Goal: Task Accomplishment & Management: Manage account settings

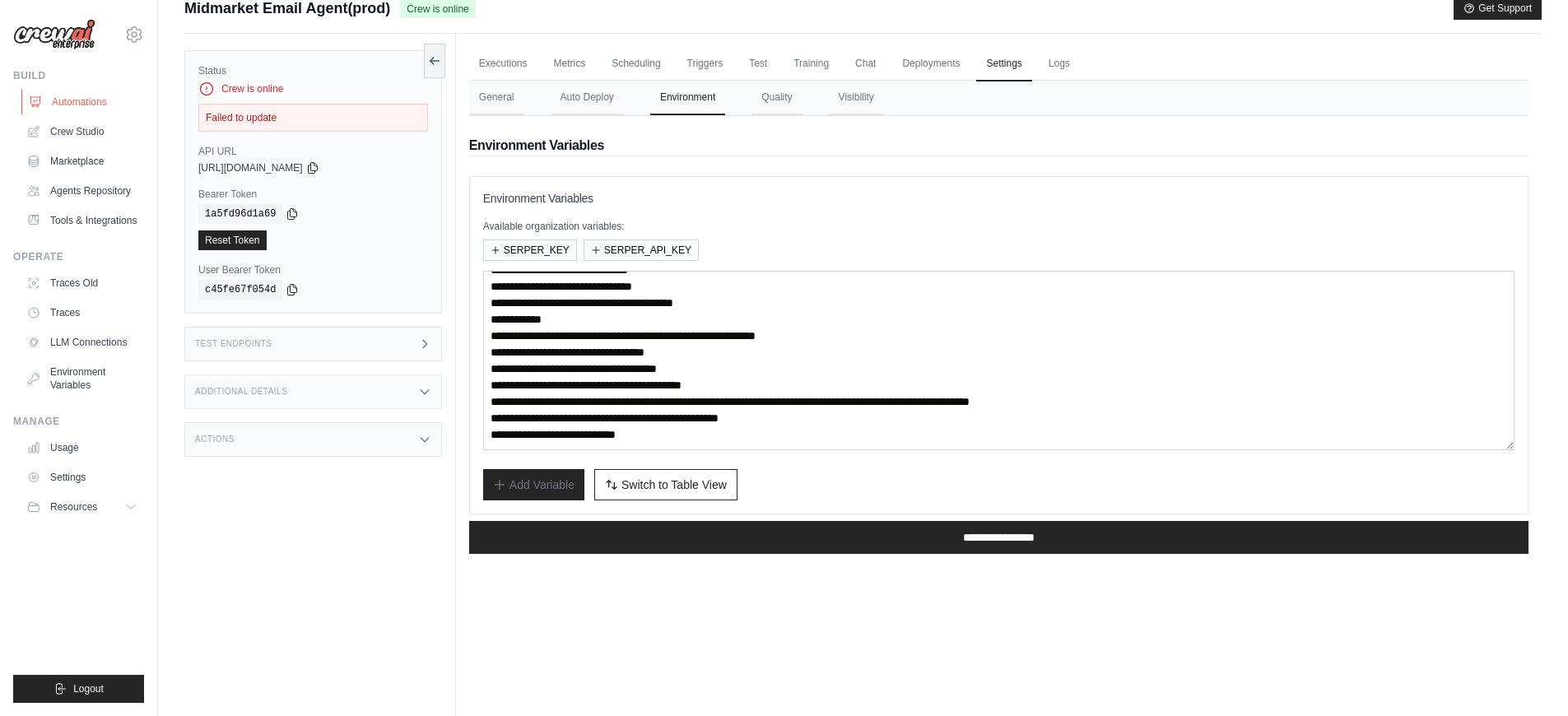
click at [79, 102] on link "Automations" at bounding box center [84, 101] width 124 height 26
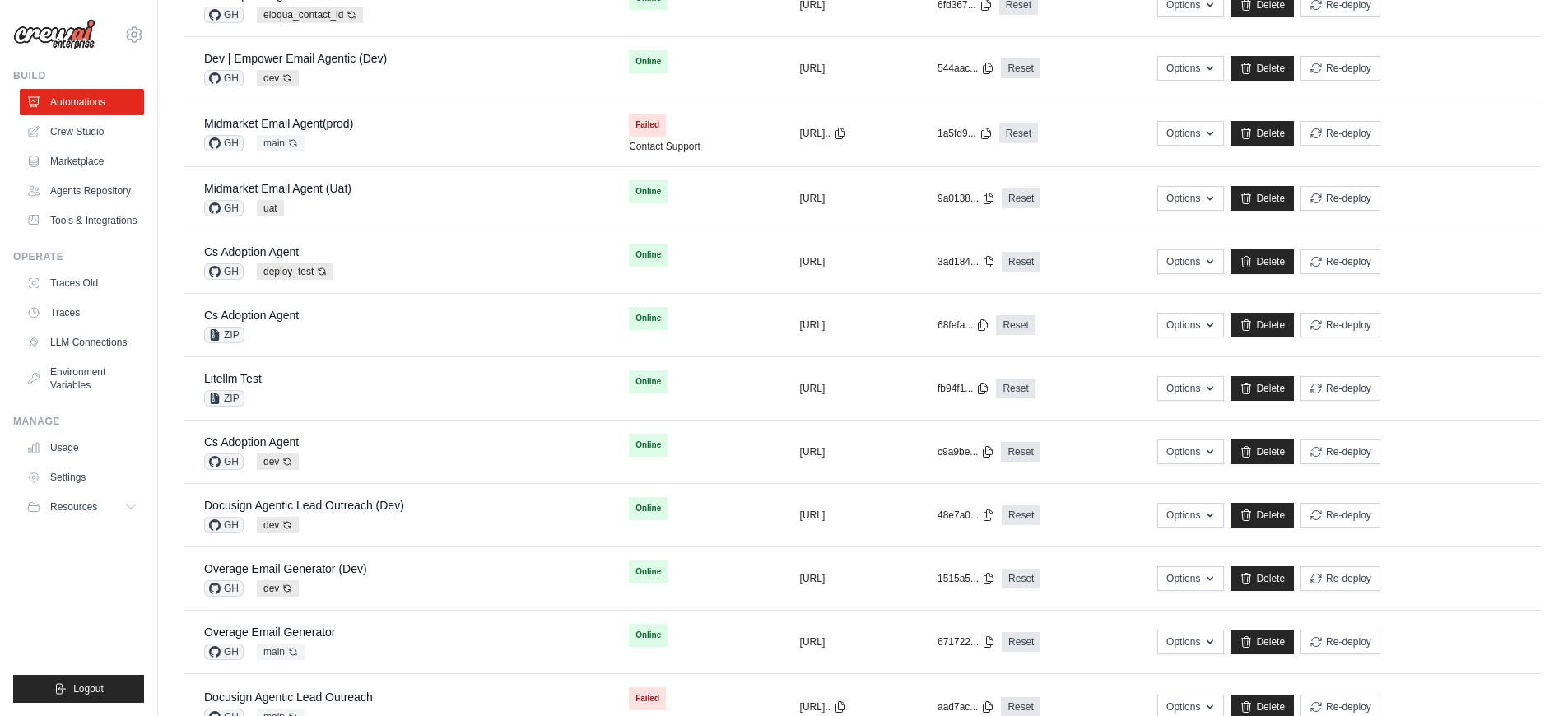
scroll to position [805, 0]
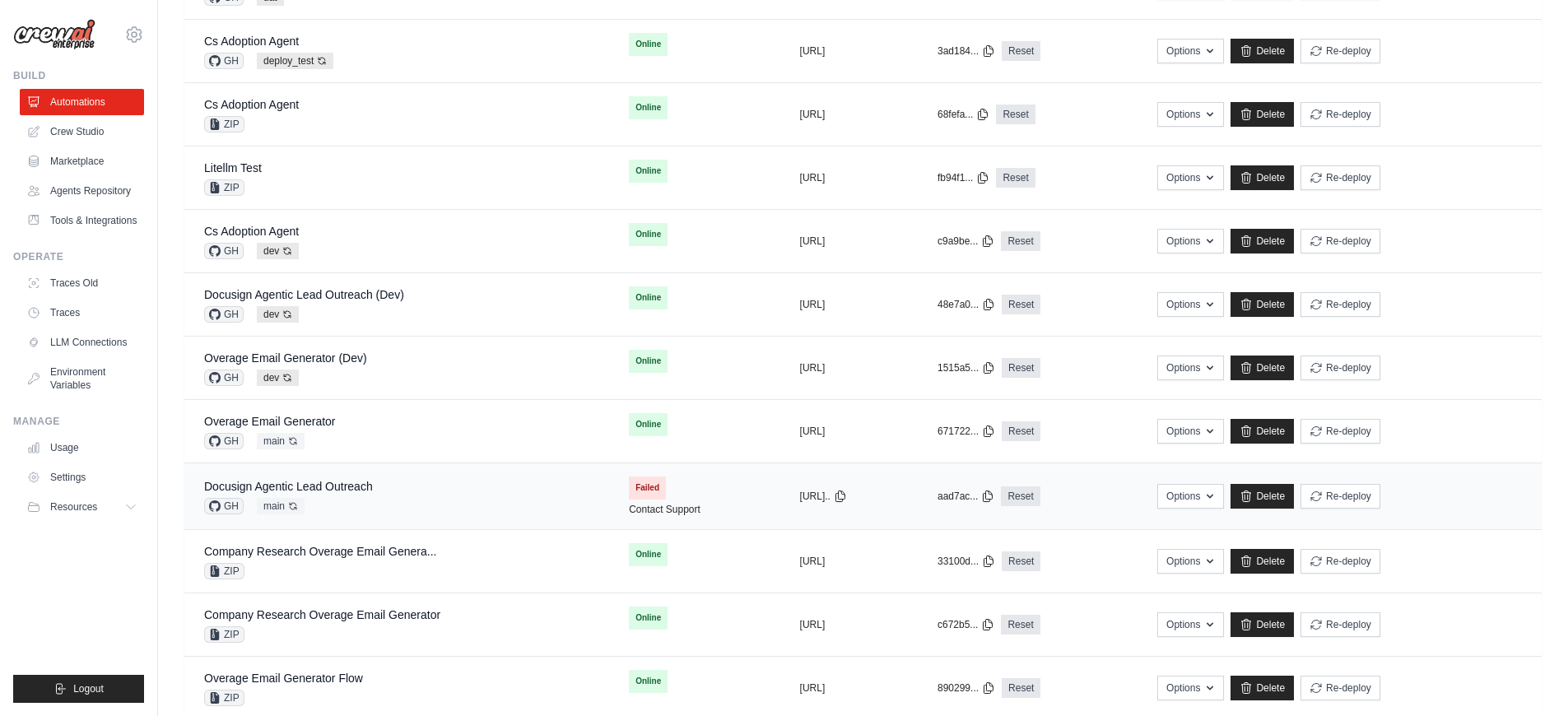
click at [475, 496] on div "Docusign Agentic Lead Outreach GH main Auto-deploy enabled" at bounding box center [397, 496] width 385 height 36
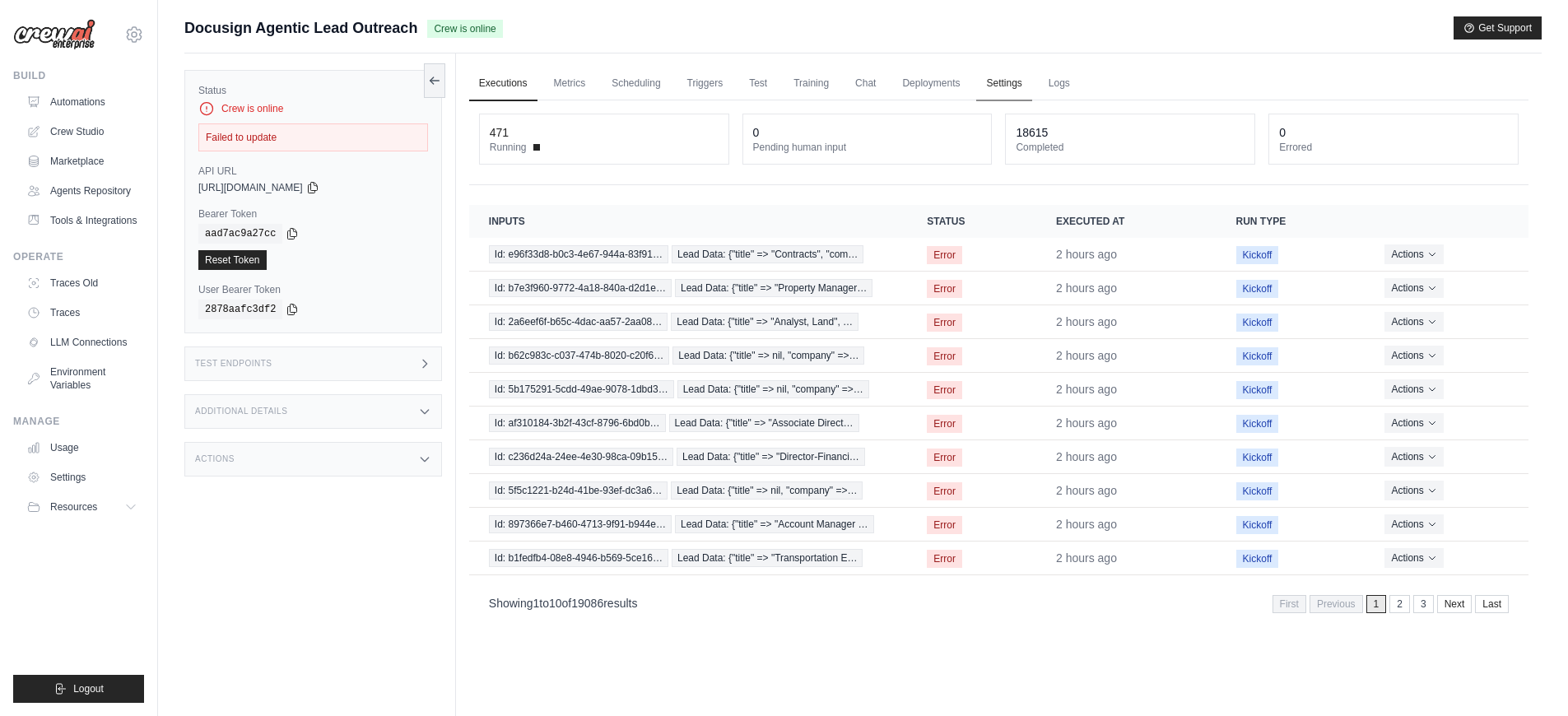
click at [1015, 82] on link "Settings" at bounding box center [1004, 84] width 55 height 34
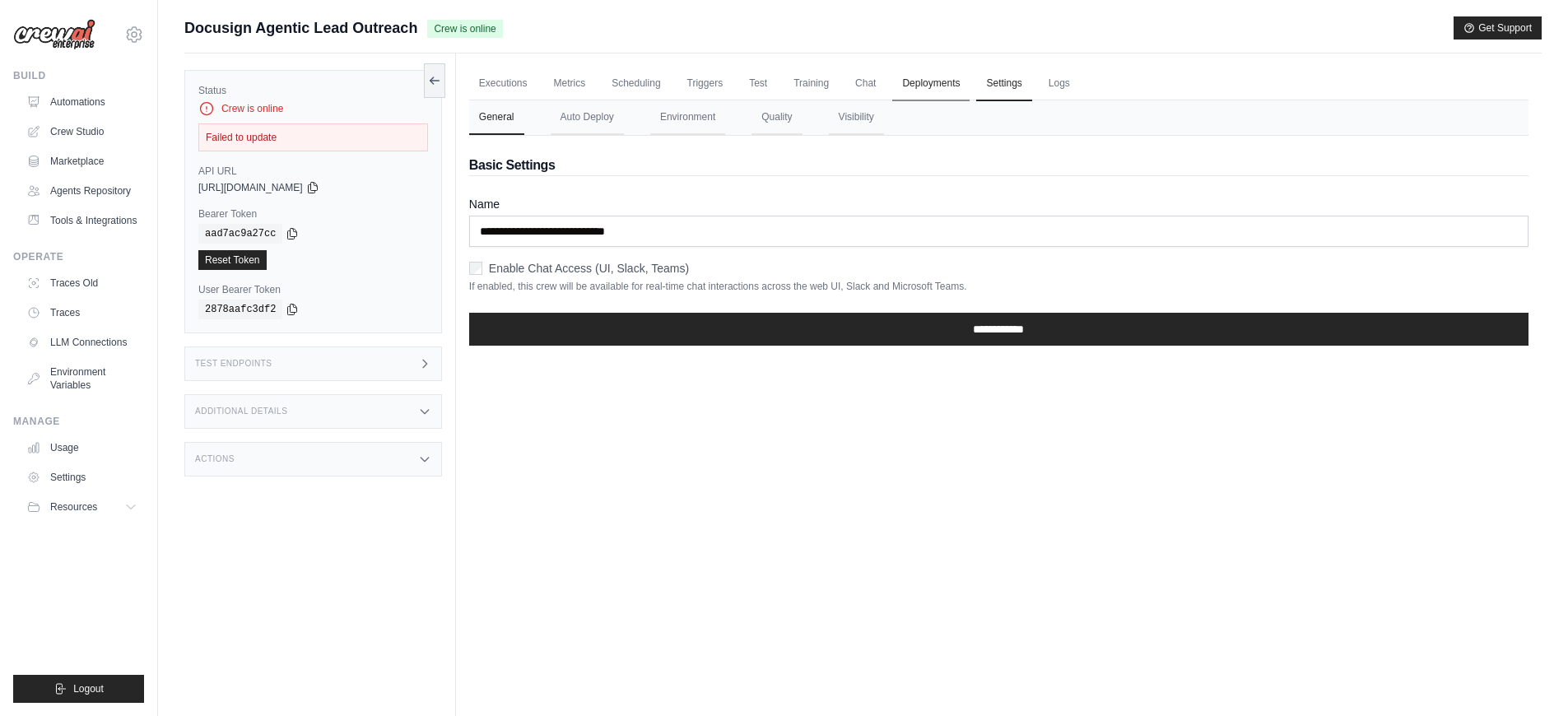
click at [950, 85] on link "Deployments" at bounding box center [931, 84] width 77 height 34
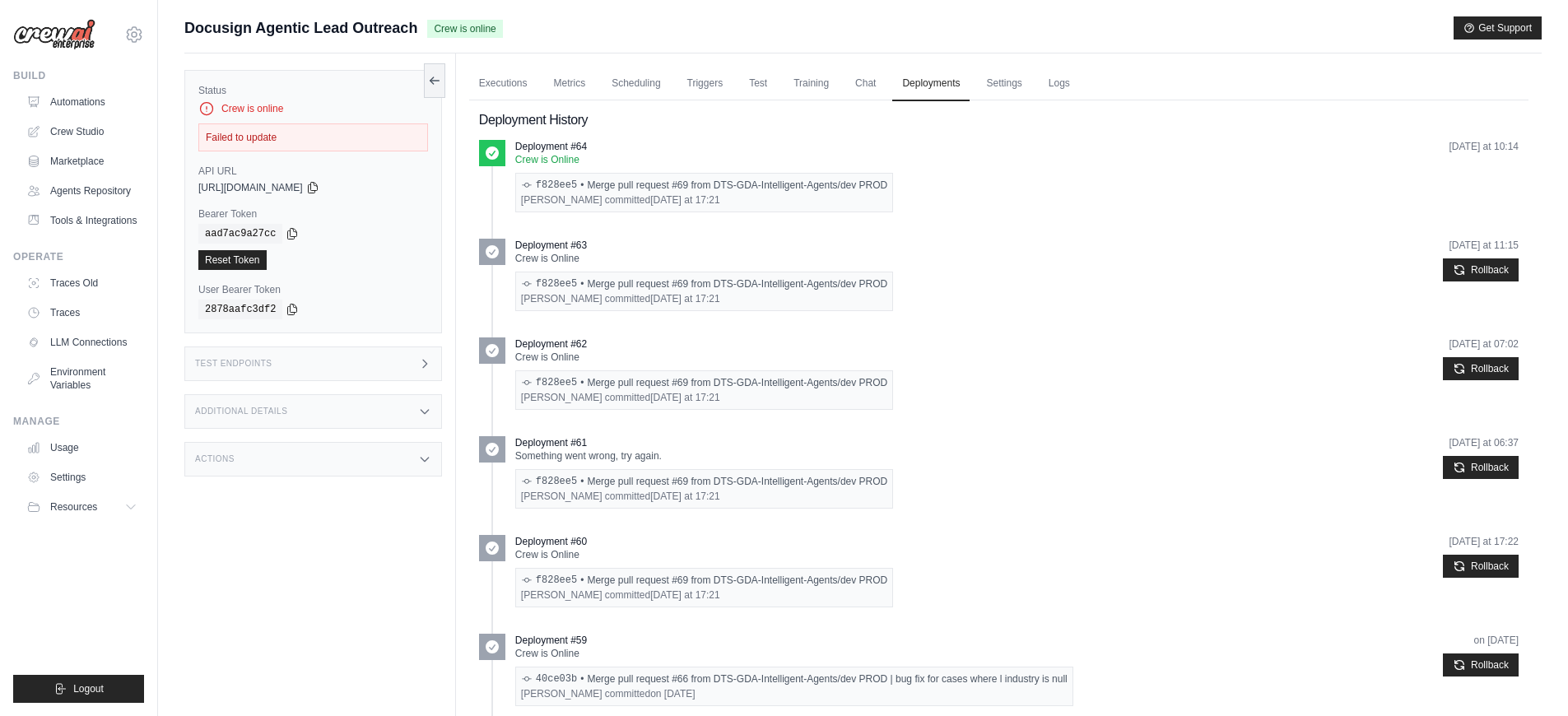
click at [1056, 414] on div "Deployment #62 Crew is Online f828ee5 • Merge pull request #69 from DTS-GDA-Int…" at bounding box center [998, 380] width 1039 height 85
click at [986, 83] on link "Settings" at bounding box center [1004, 84] width 55 height 34
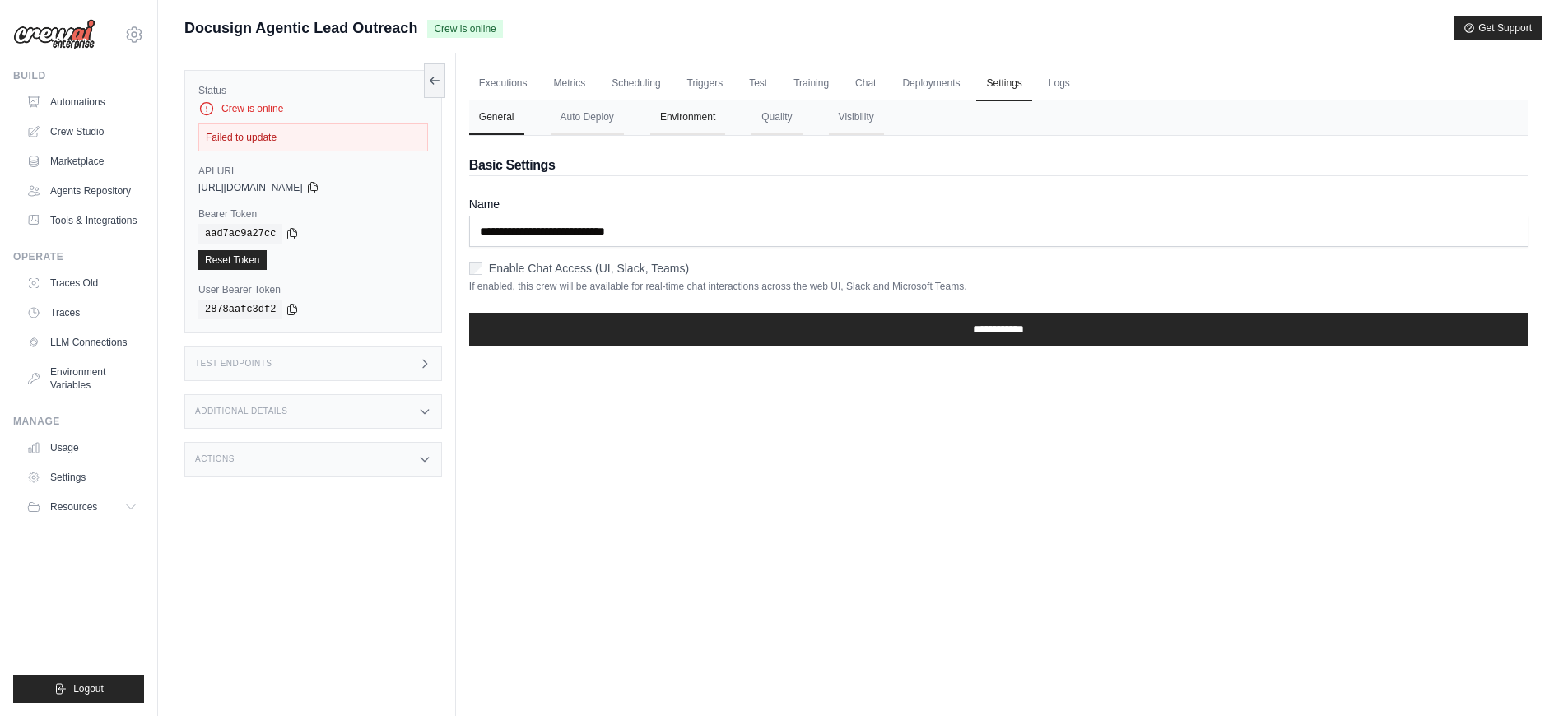
click at [708, 119] on button "Environment" at bounding box center [687, 117] width 75 height 34
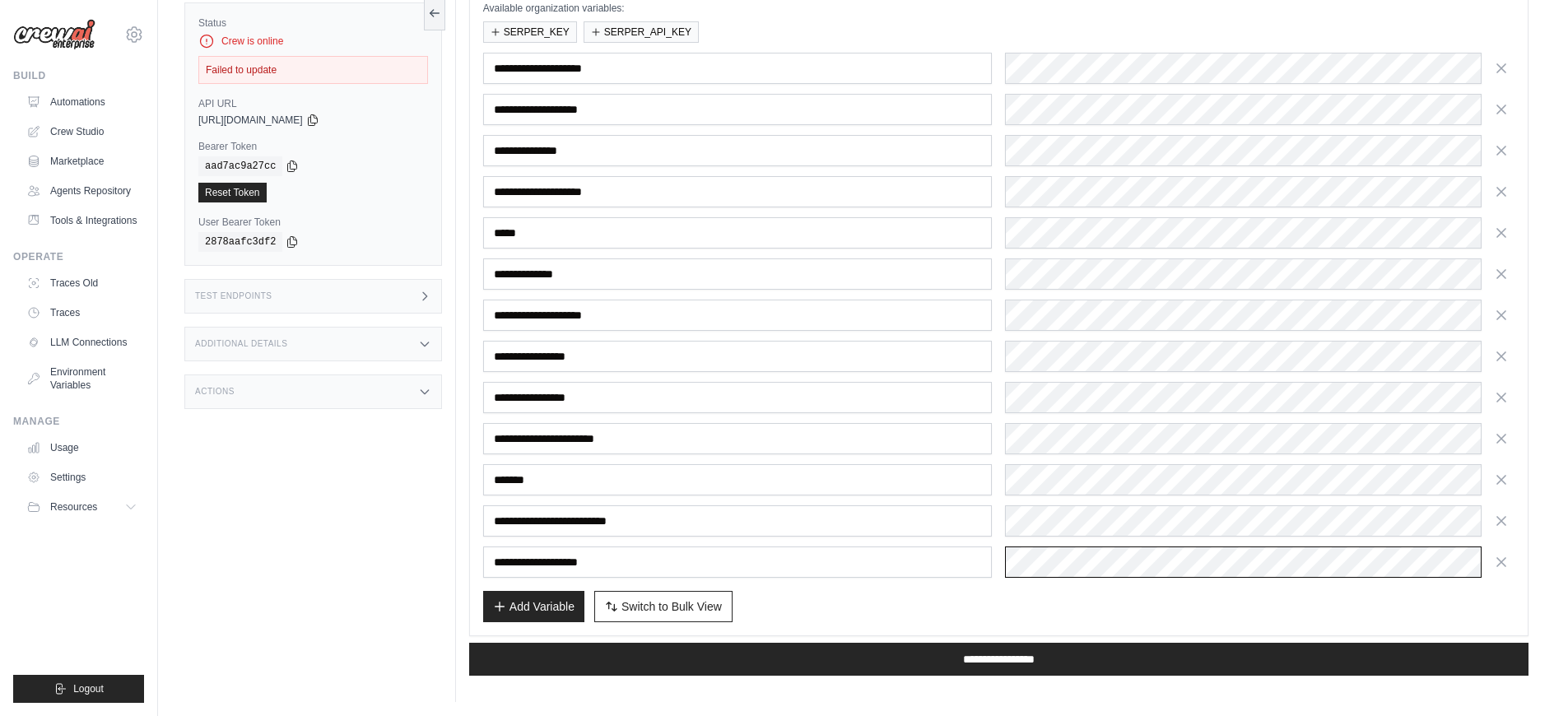
scroll to position [42, 0]
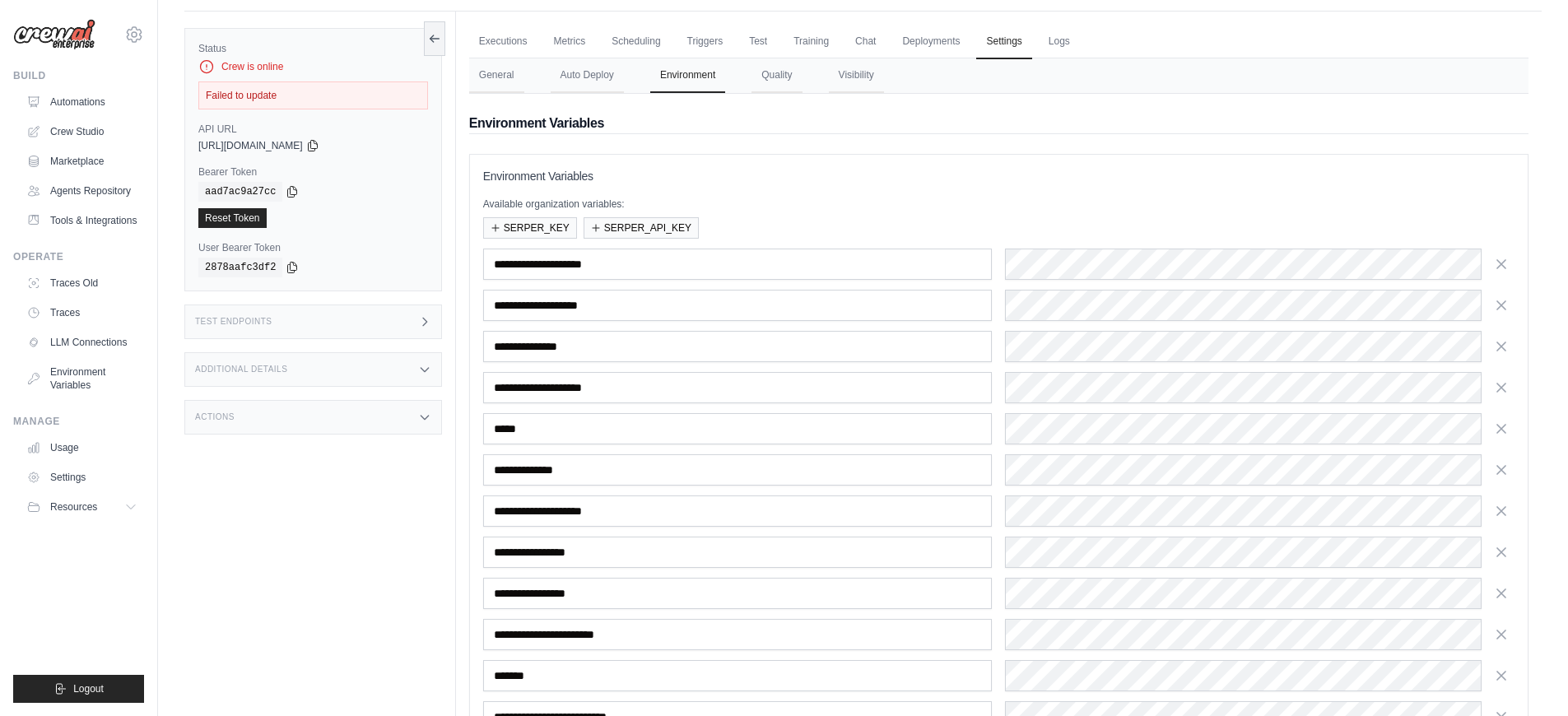
click at [263, 95] on div "Failed to update" at bounding box center [313, 95] width 230 height 28
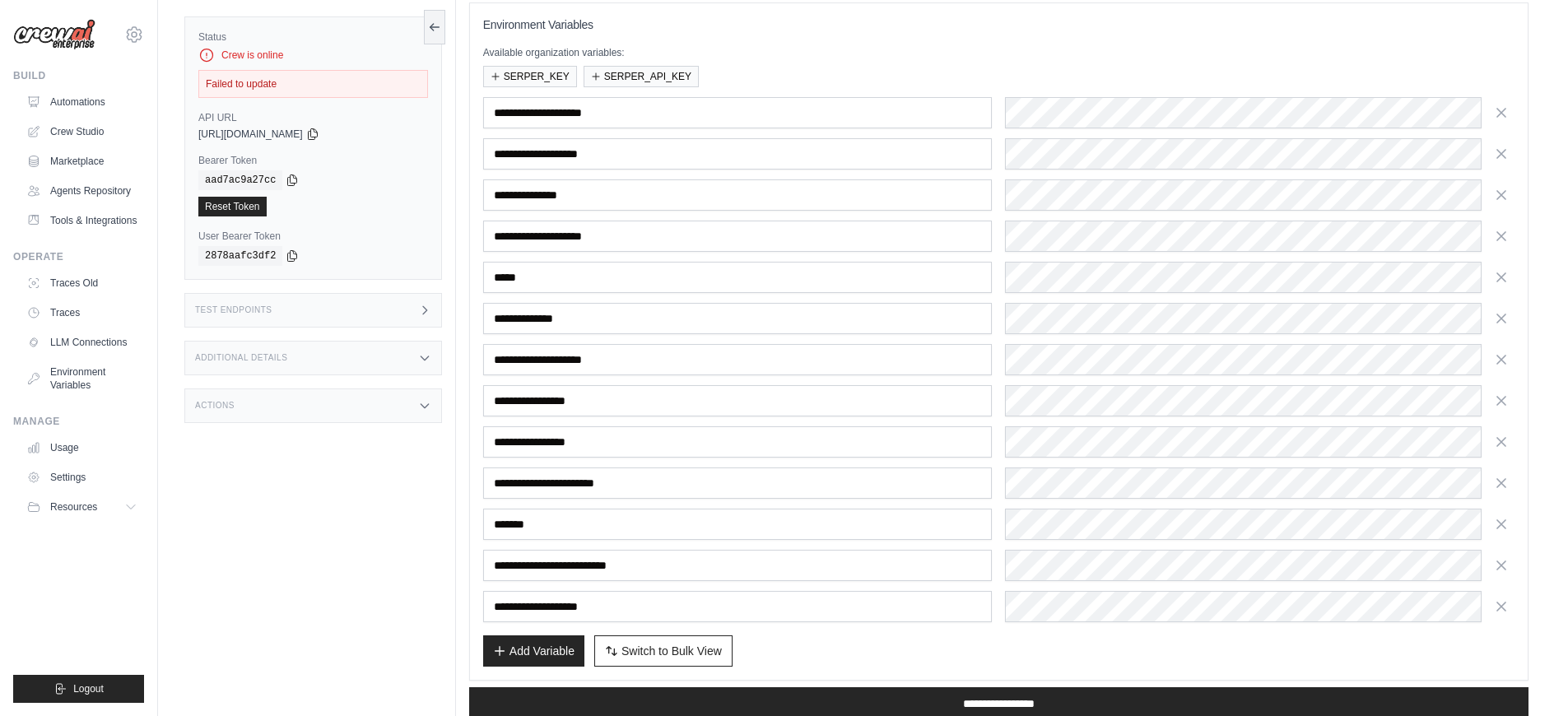
scroll to position [240, 0]
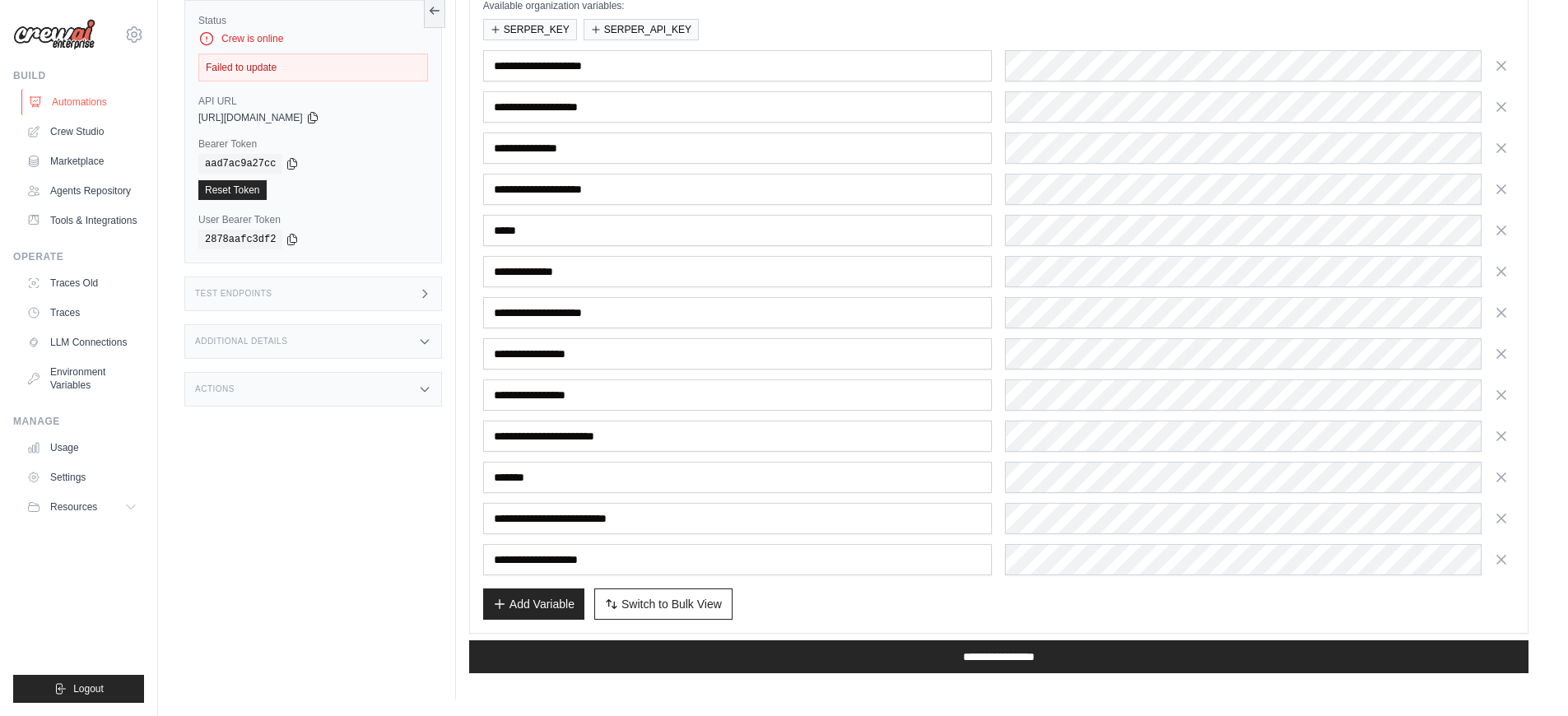
click at [49, 109] on link "Automations" at bounding box center [84, 101] width 124 height 26
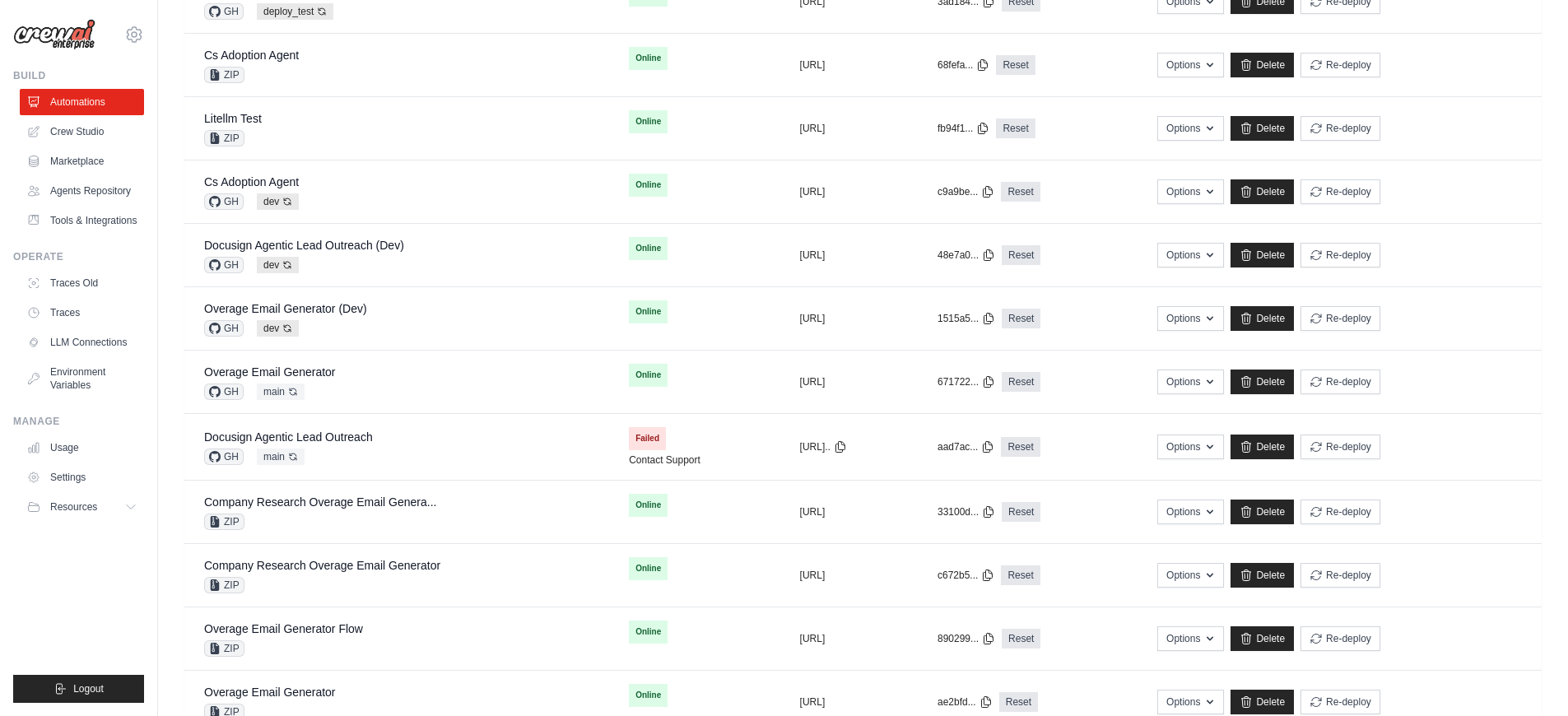
scroll to position [925, 0]
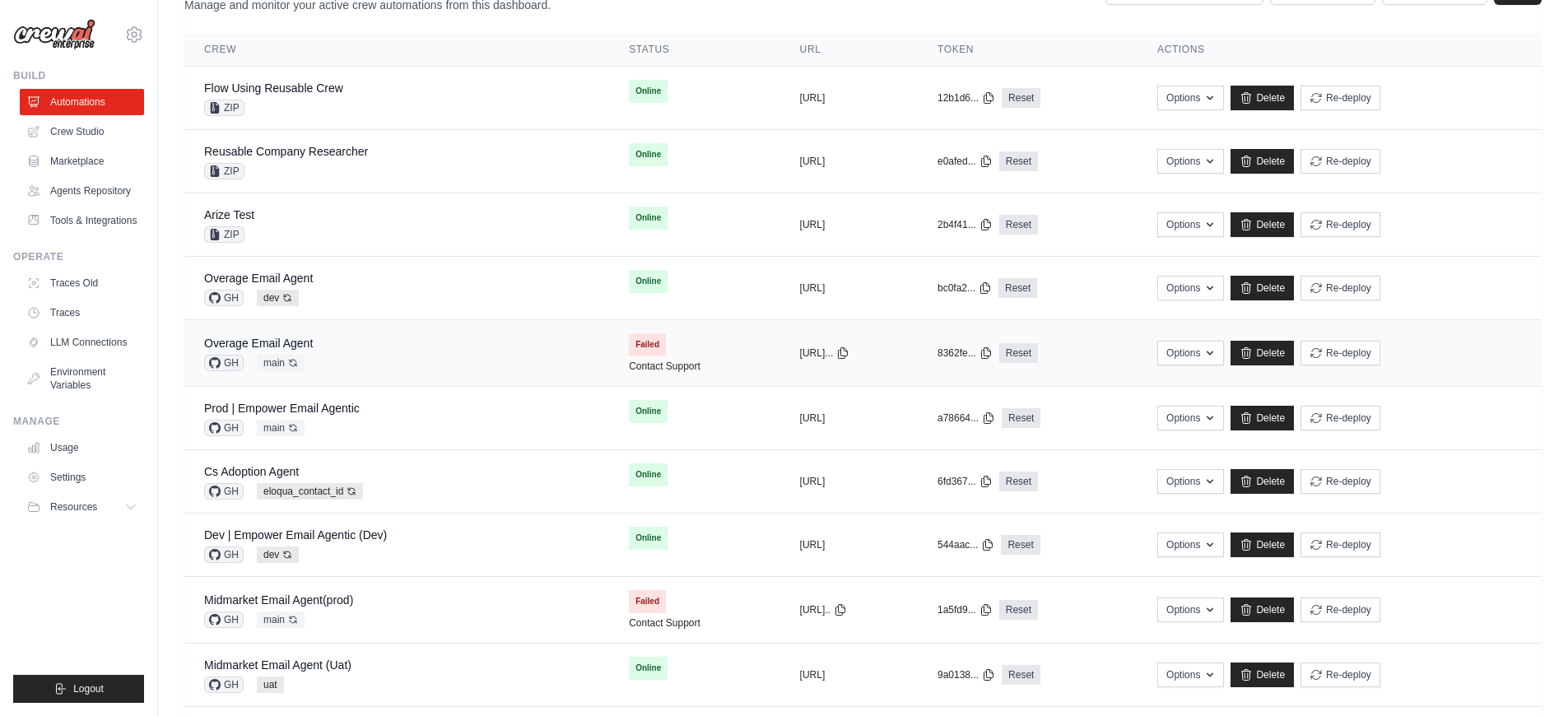
scroll to position [141, 0]
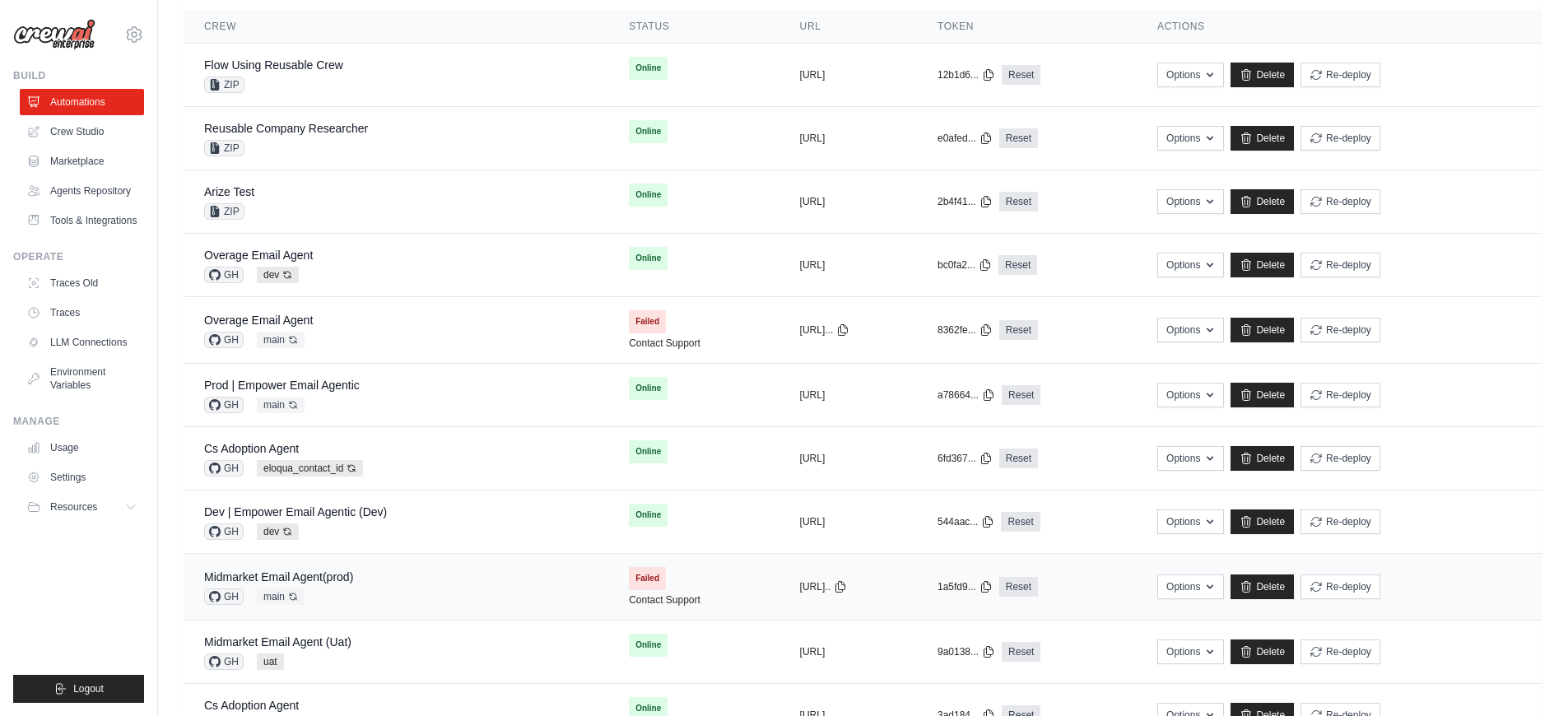
click at [487, 586] on div "Midmarket Email Agent(prod) GH main Auto-deploy enabled" at bounding box center [397, 586] width 385 height 36
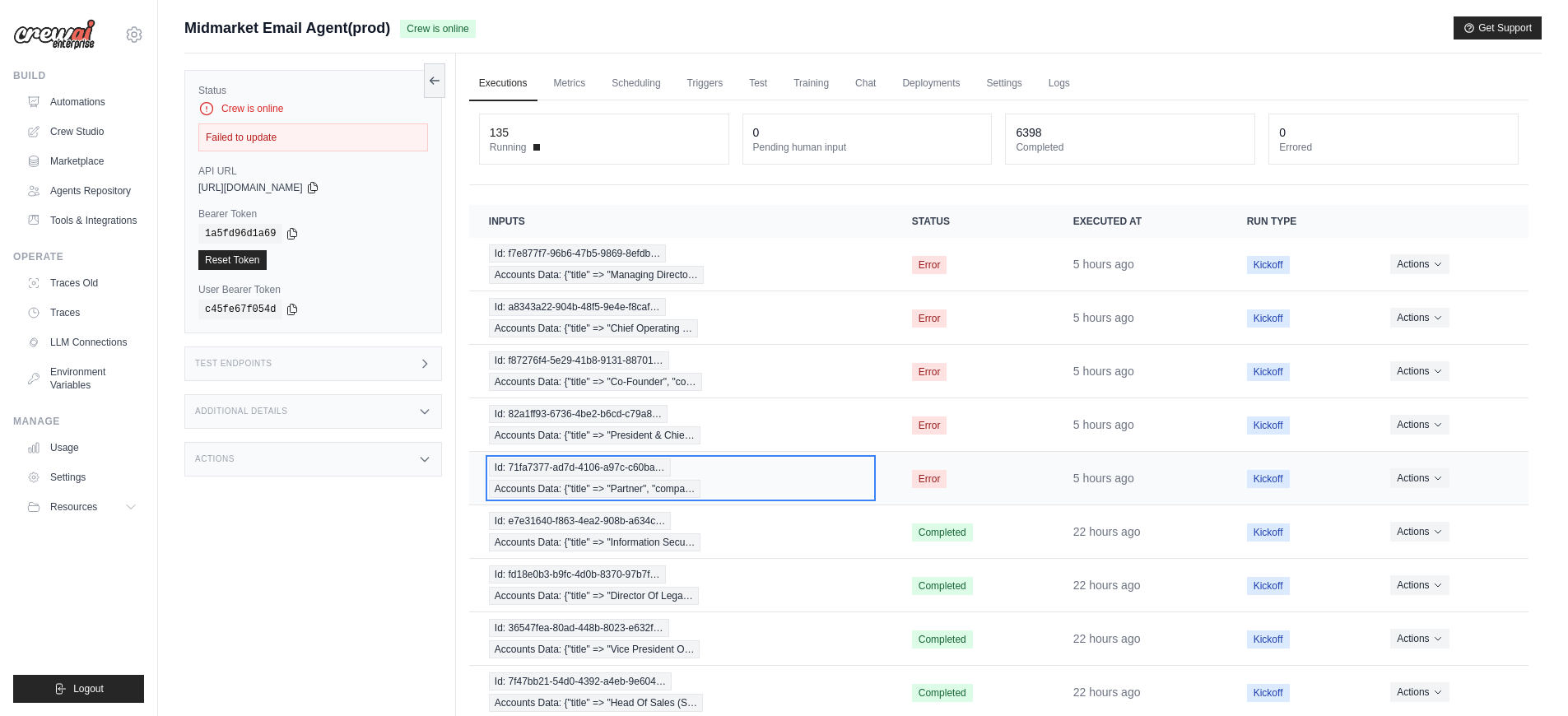
click at [734, 488] on div "Id: 71fa7377-ad7d-4106-a97c-c60ba… Accounts Data: {"title" => "Partner", "compa…" at bounding box center [681, 477] width 384 height 39
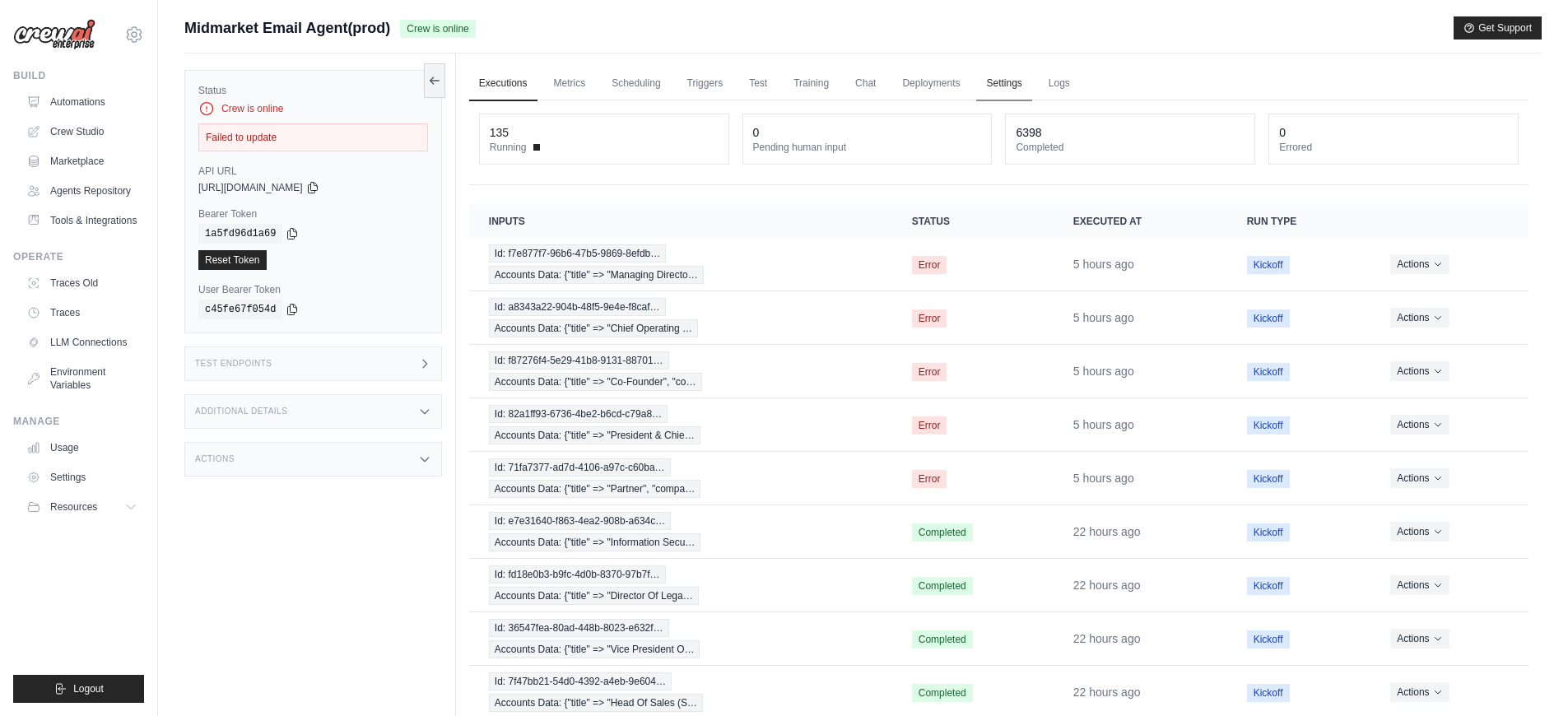
click at [999, 96] on link "Settings" at bounding box center [1004, 84] width 55 height 34
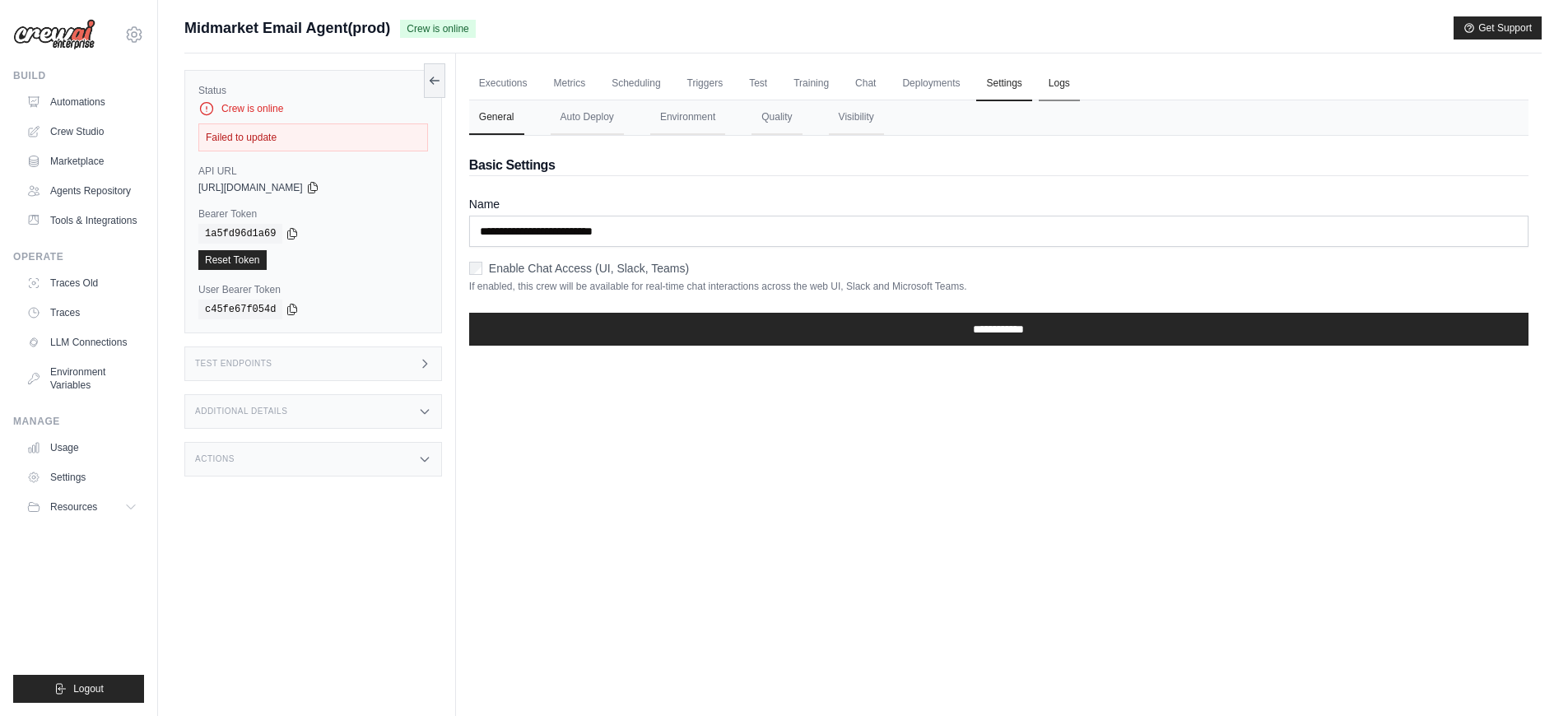
click at [1063, 84] on link "Logs" at bounding box center [1059, 84] width 41 height 34
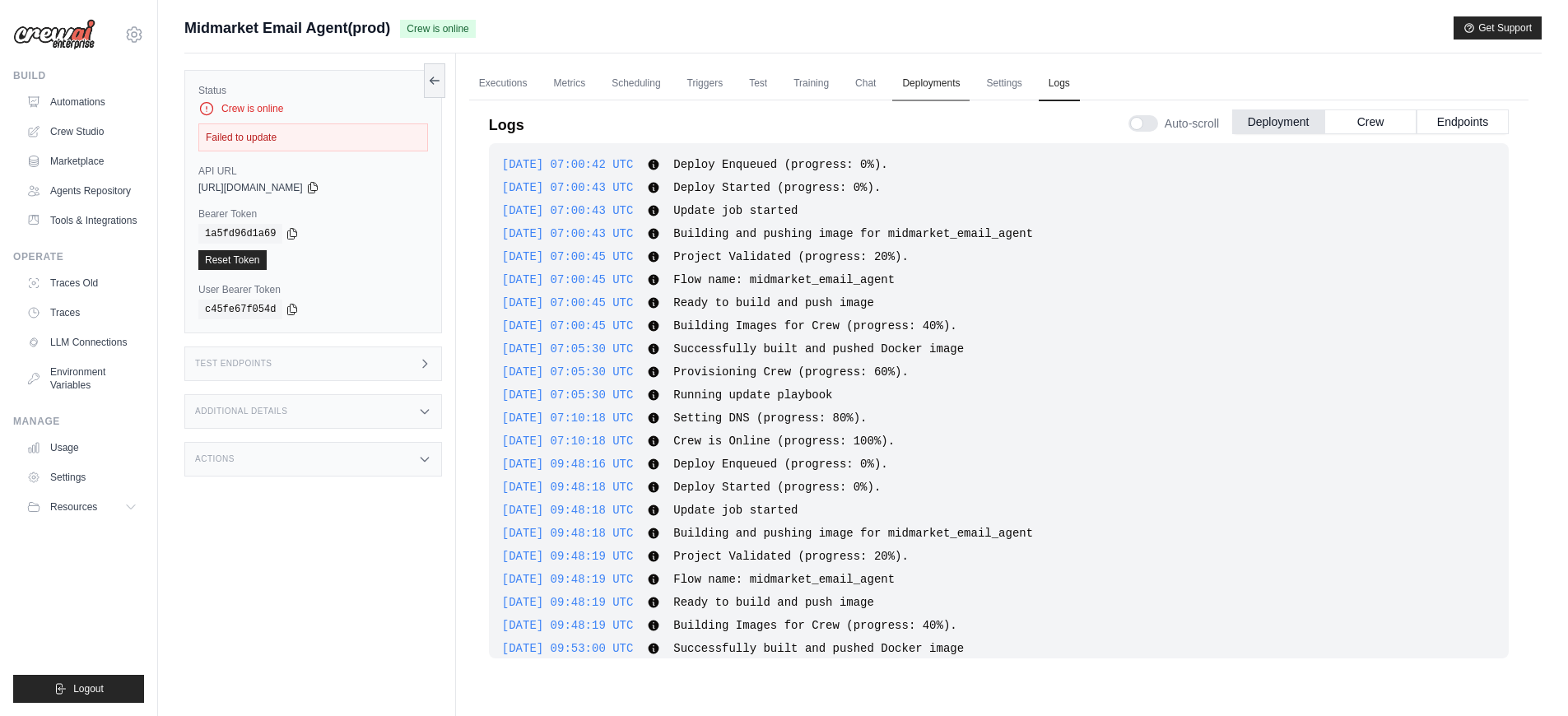
scroll to position [1608, 0]
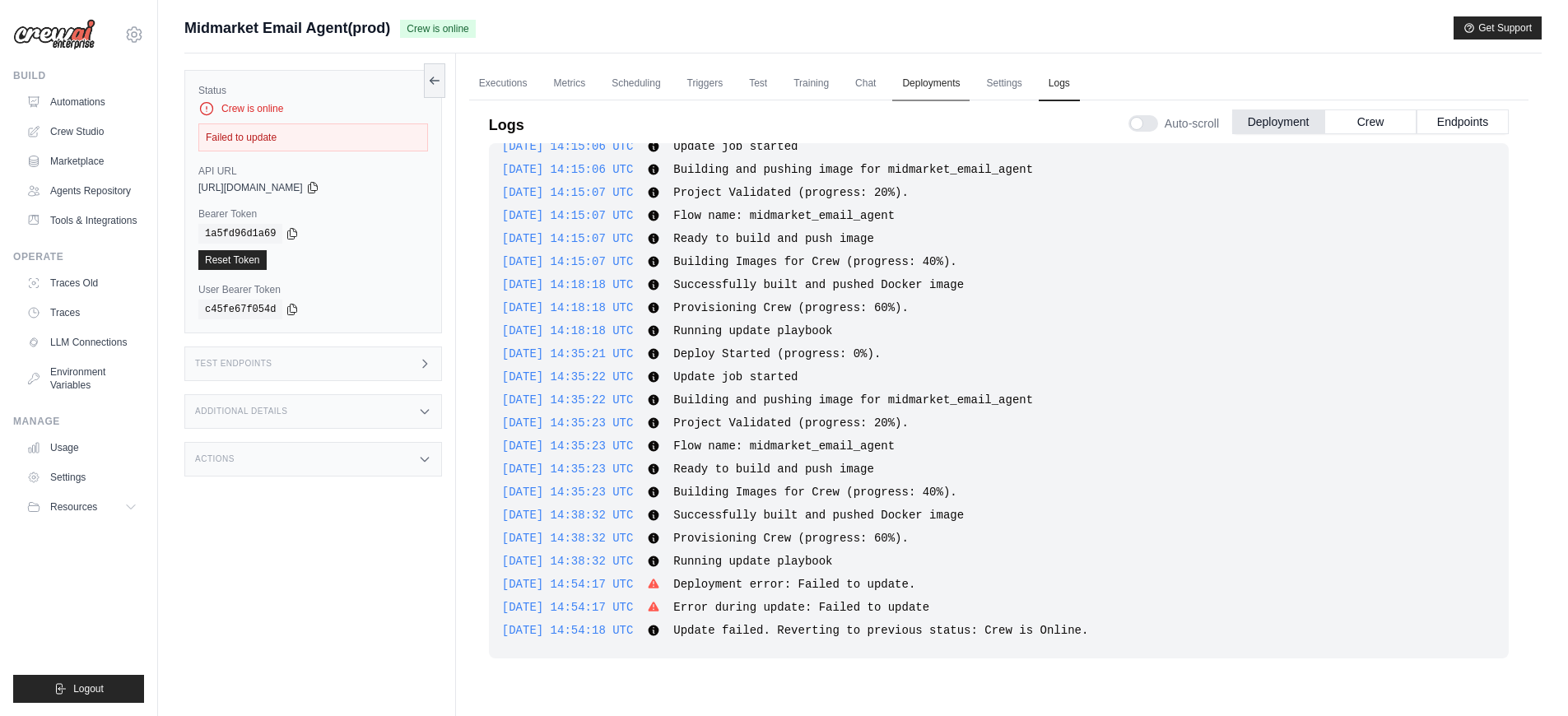
click at [929, 89] on link "Deployments" at bounding box center [931, 84] width 77 height 34
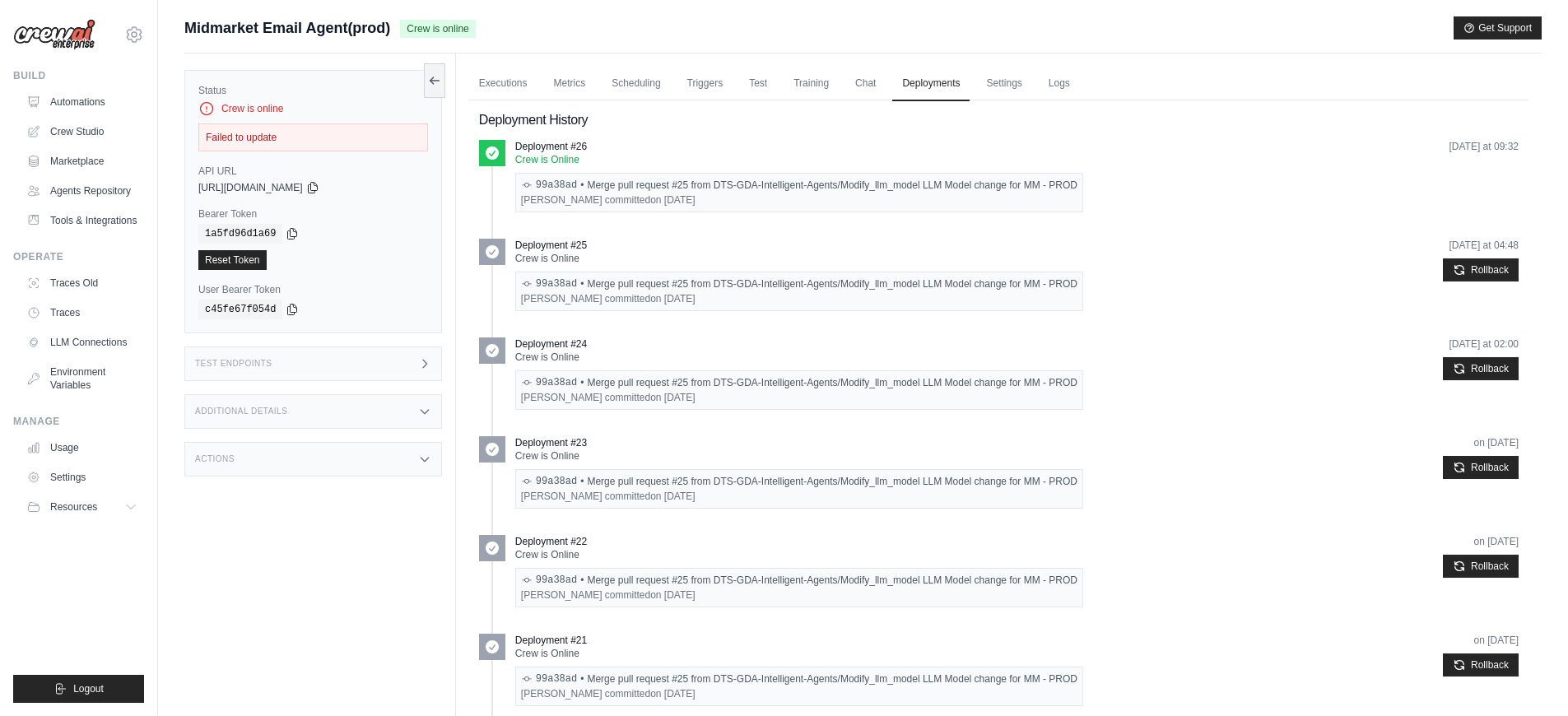
click at [970, 192] on div "99a38ad • Merge pull request #25 from DTS-GDA-Intelligent-Agents/Modify_llm_mod…" at bounding box center [799, 192] width 568 height 39
click at [476, 93] on link "Executions" at bounding box center [503, 84] width 69 height 34
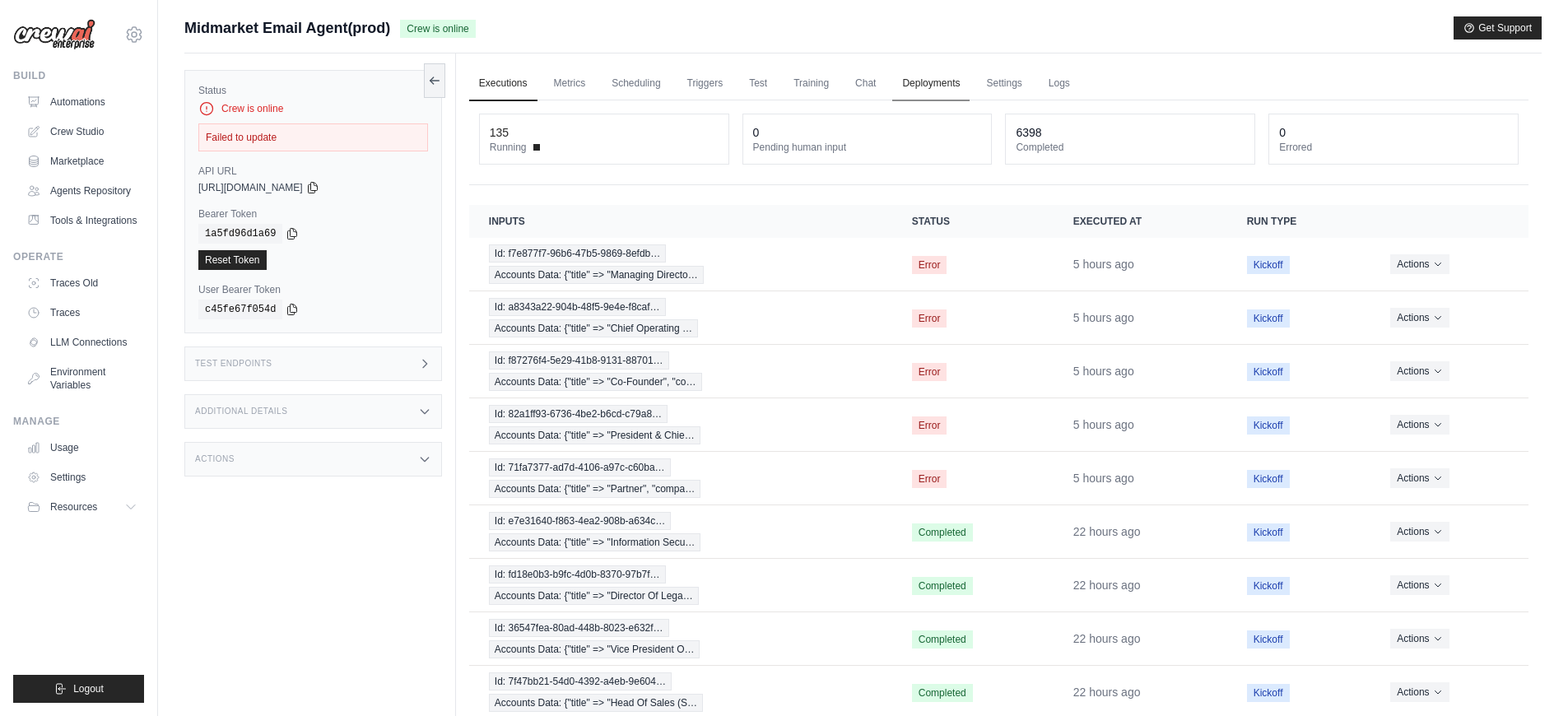
click at [911, 88] on link "Deployments" at bounding box center [931, 84] width 77 height 34
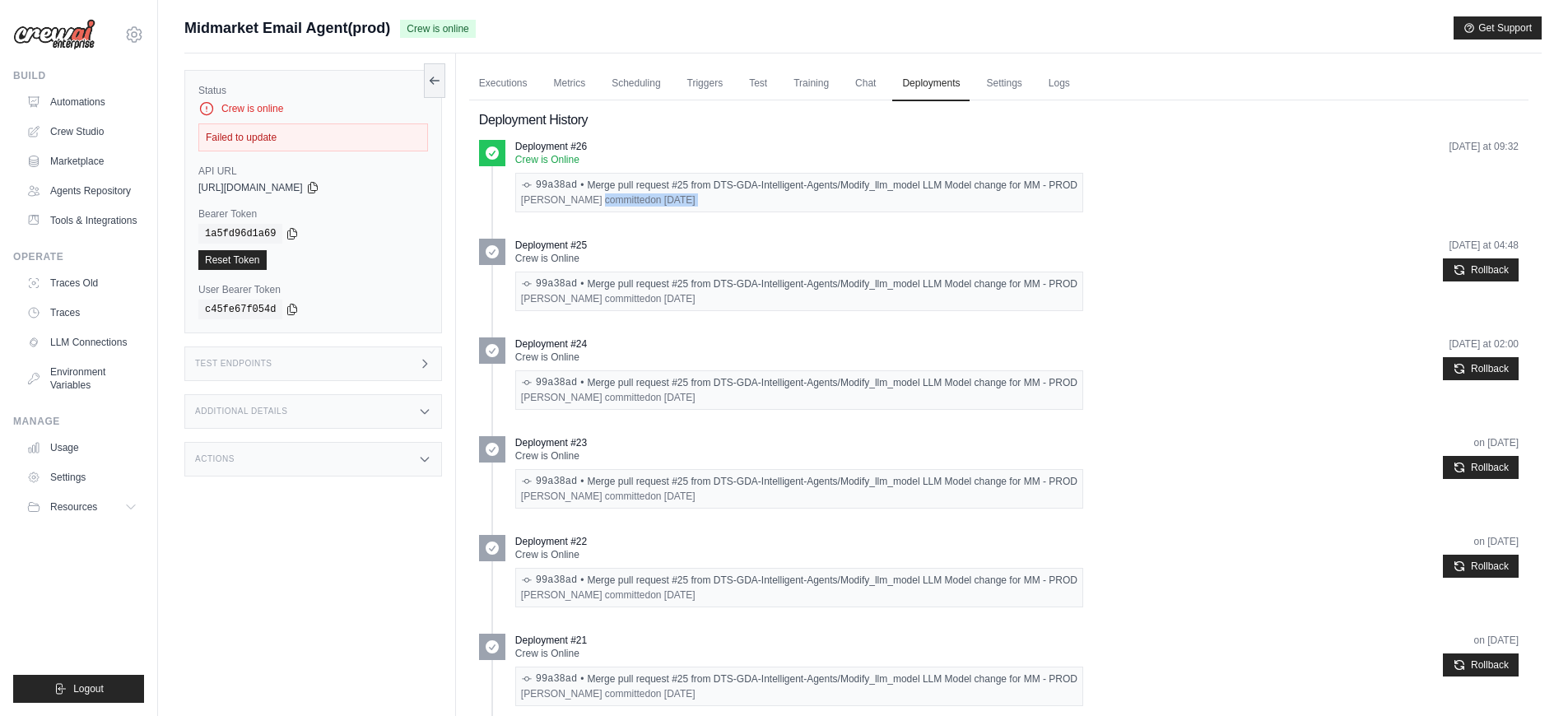
drag, startPoint x: 701, startPoint y: 293, endPoint x: 530, endPoint y: 286, distance: 171.1
click at [530, 286] on div "99a38ad • Merge pull request #25 from DTS-GDA-Intelligent-Agents/Modify_llm_mod…" at bounding box center [799, 291] width 568 height 39
click at [530, 286] on icon at bounding box center [527, 284] width 12 height 12
copy div "99a38ad • Merge pull request #25 from DTS-GDA-Intelligent-Agents/Modify_llm_mod…"
drag, startPoint x: 694, startPoint y: 294, endPoint x: 537, endPoint y: 281, distance: 157.5
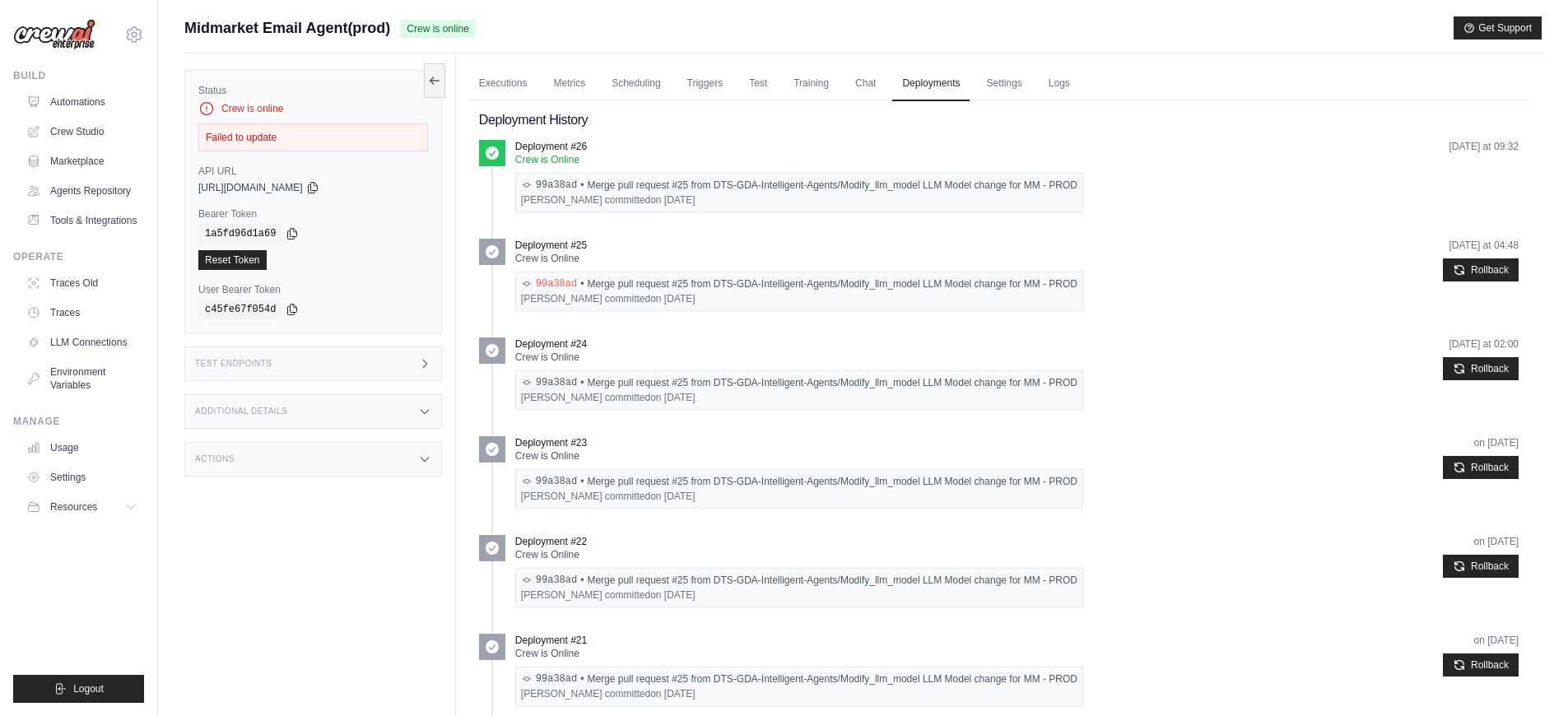
click at [537, 281] on div "99a38ad • Merge pull request #25 from DTS-GDA-Intelligent-Agents/Modify_llm_mod…" at bounding box center [799, 291] width 568 height 39
click at [101, 106] on link "Automations" at bounding box center [84, 101] width 124 height 26
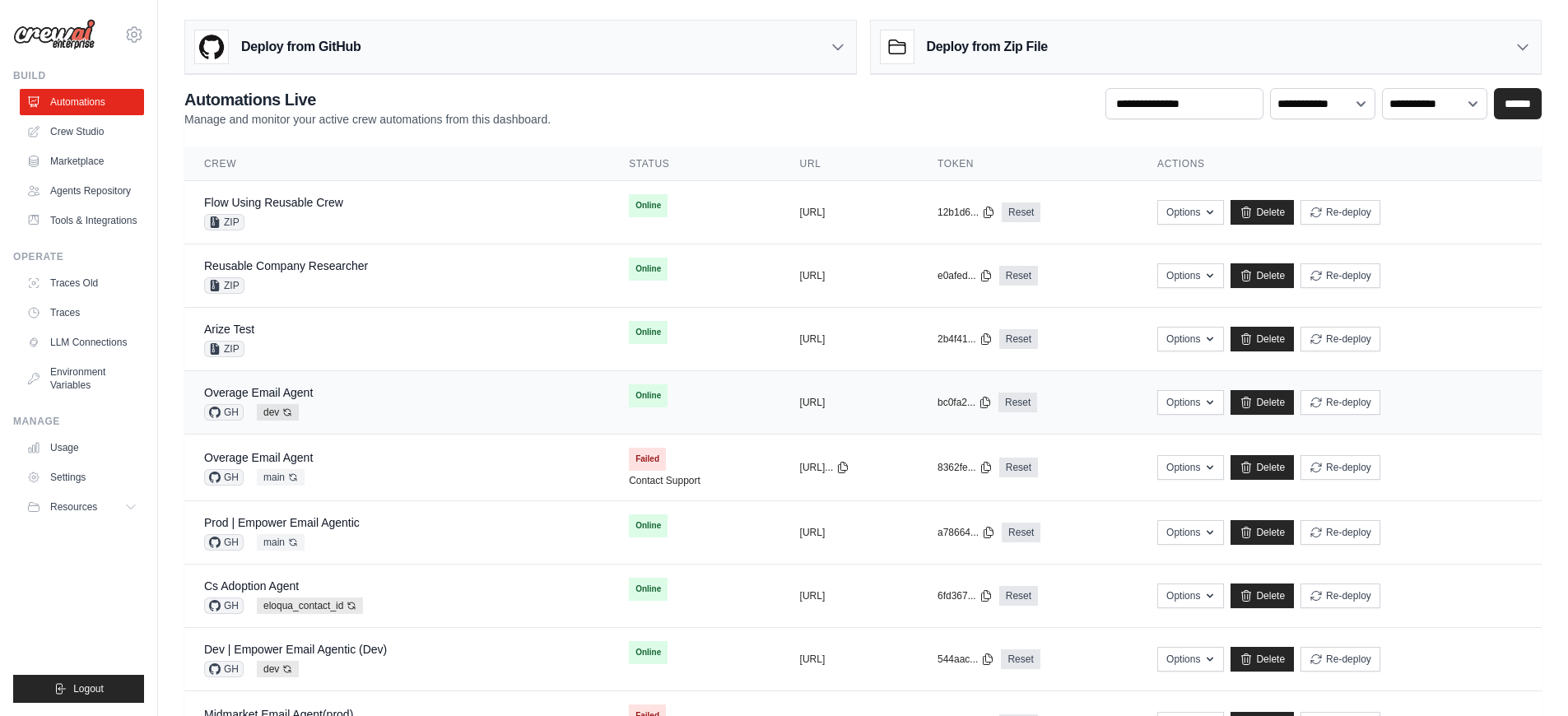
scroll to position [193, 0]
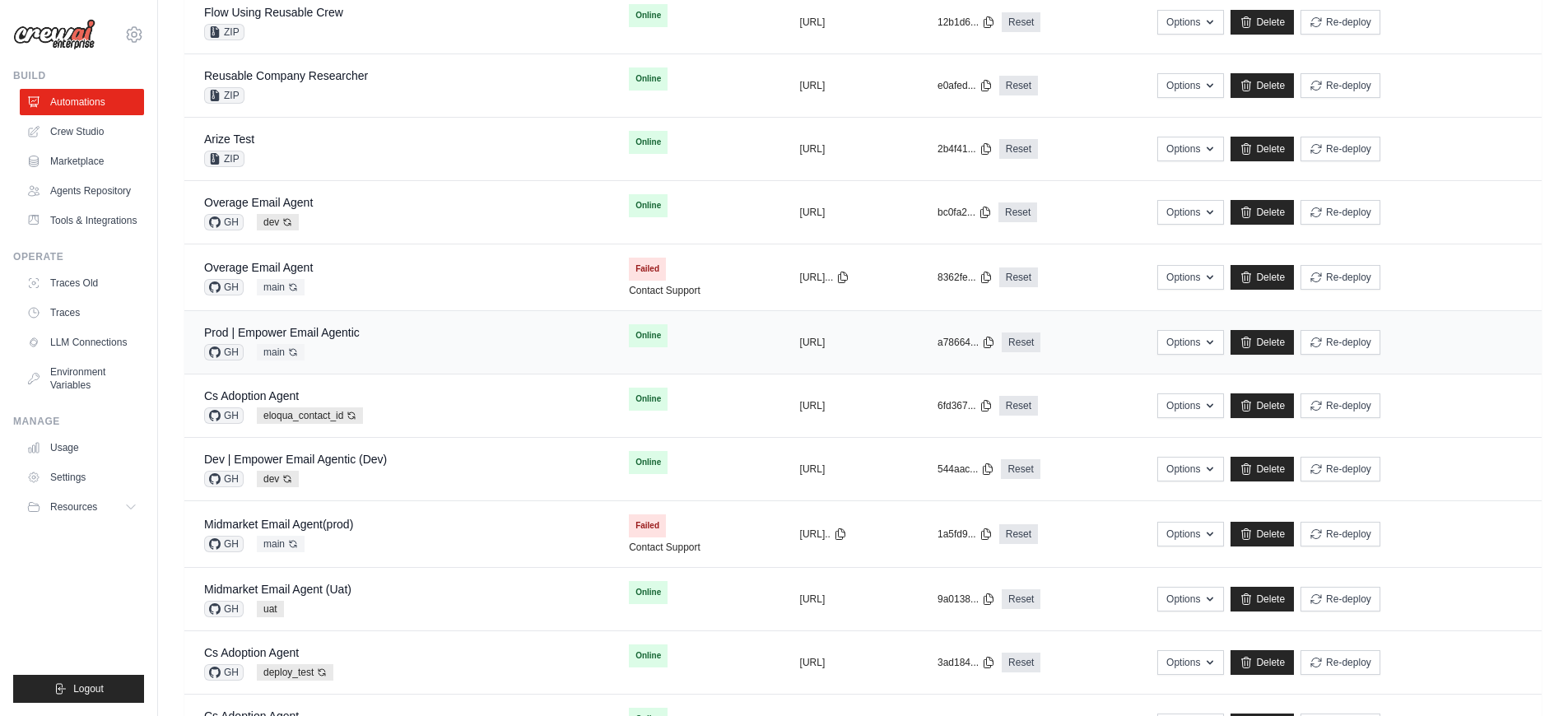
click at [334, 319] on td "Prod | Empower Email Agentic GH main Auto-deploy enabled" at bounding box center [396, 343] width 425 height 64
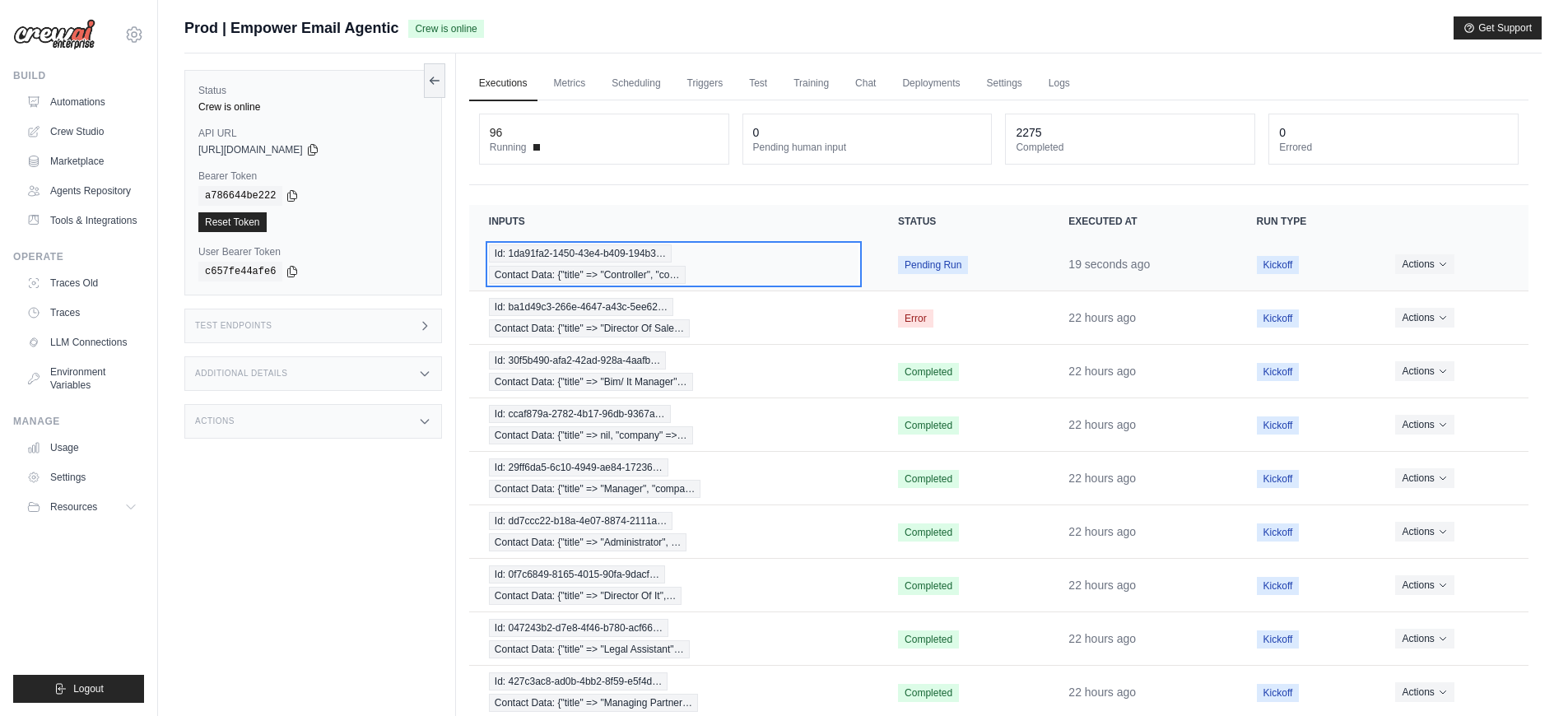
click at [760, 268] on div "Id: 1da91fa2-1450-43e4-b409-194b3… Contact Data: {"title" => "Controller", "co…" at bounding box center [673, 264] width 369 height 39
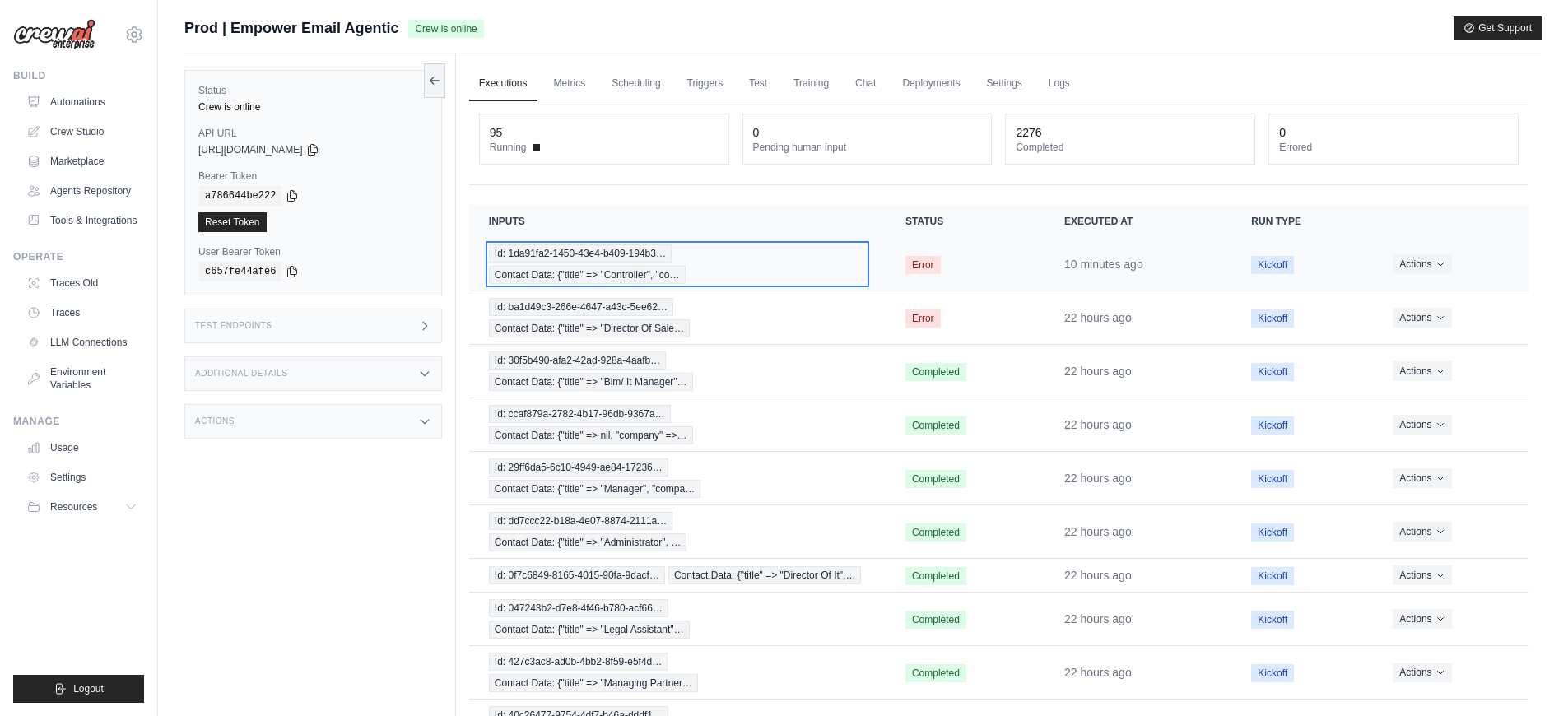
click at [802, 265] on div "Id: 1da91fa2-1450-43e4-b409-194b3… Contact Data: {"title" => "Controller", "co…" at bounding box center [678, 264] width 377 height 39
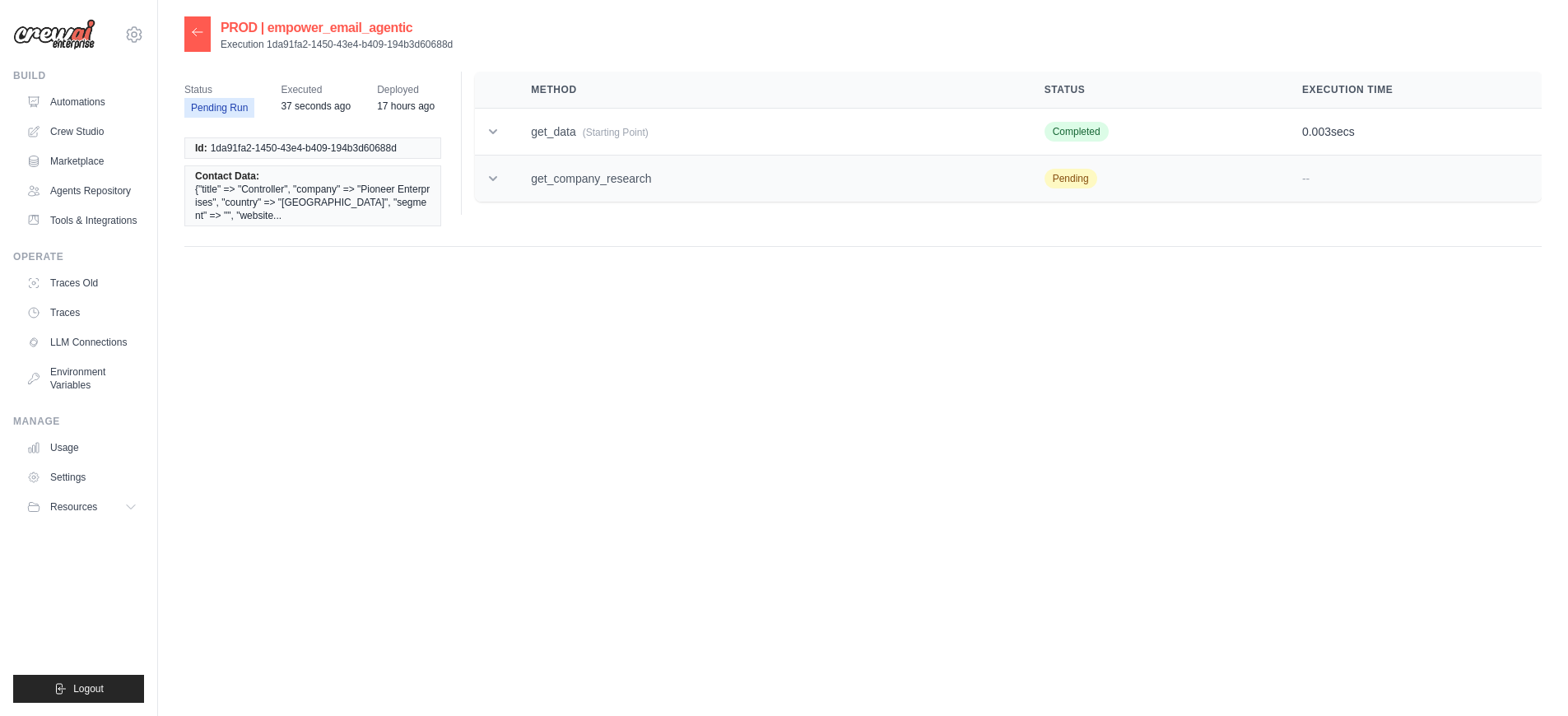
click at [707, 183] on td "get_company_research" at bounding box center [767, 179] width 513 height 47
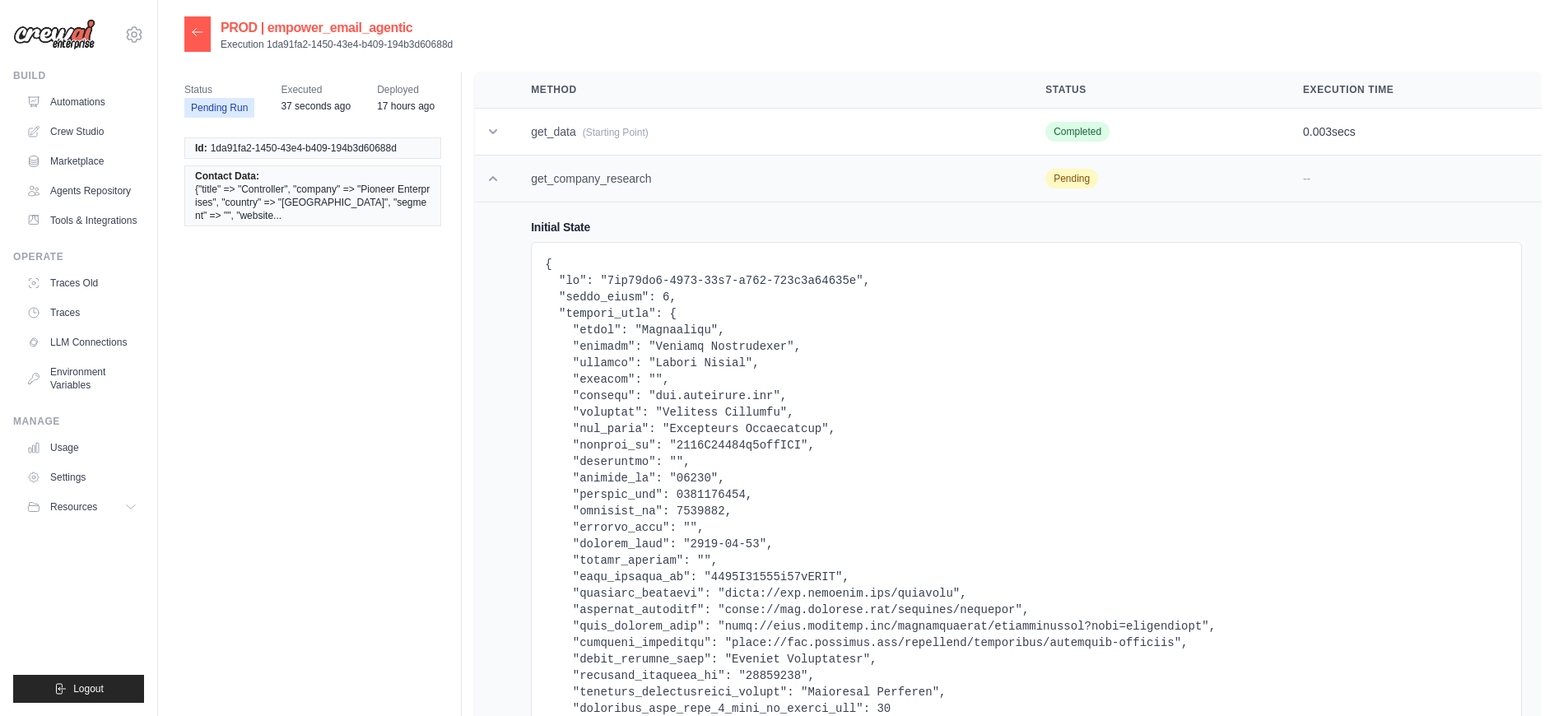
click at [707, 183] on td "get_company_research" at bounding box center [768, 179] width 514 height 47
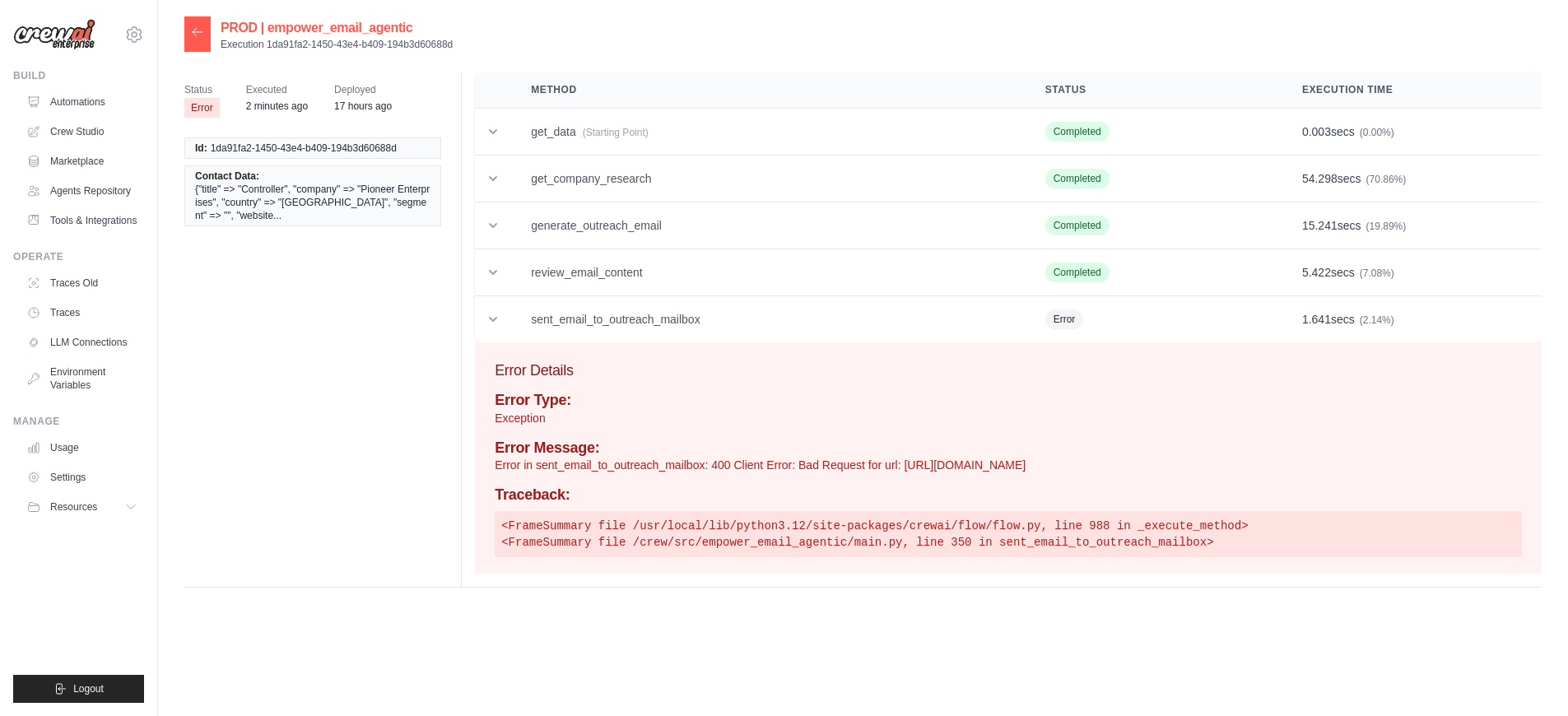
click at [711, 473] on div "Error Type: Exception Error Message: Error in sent_email_to_outreach_mailbox: 4…" at bounding box center [1008, 475] width 1027 height 166
click at [234, 348] on div "Status Error Executed 10 minutes ago Deployed 17 hours ago Id: 1da91fa2-1450-43…" at bounding box center [863, 329] width 1358 height 516
click at [756, 469] on p "Error in sent_email_to_outreach_mailbox: 400 Client Error: Bad Request for url:…" at bounding box center [1008, 465] width 1027 height 17
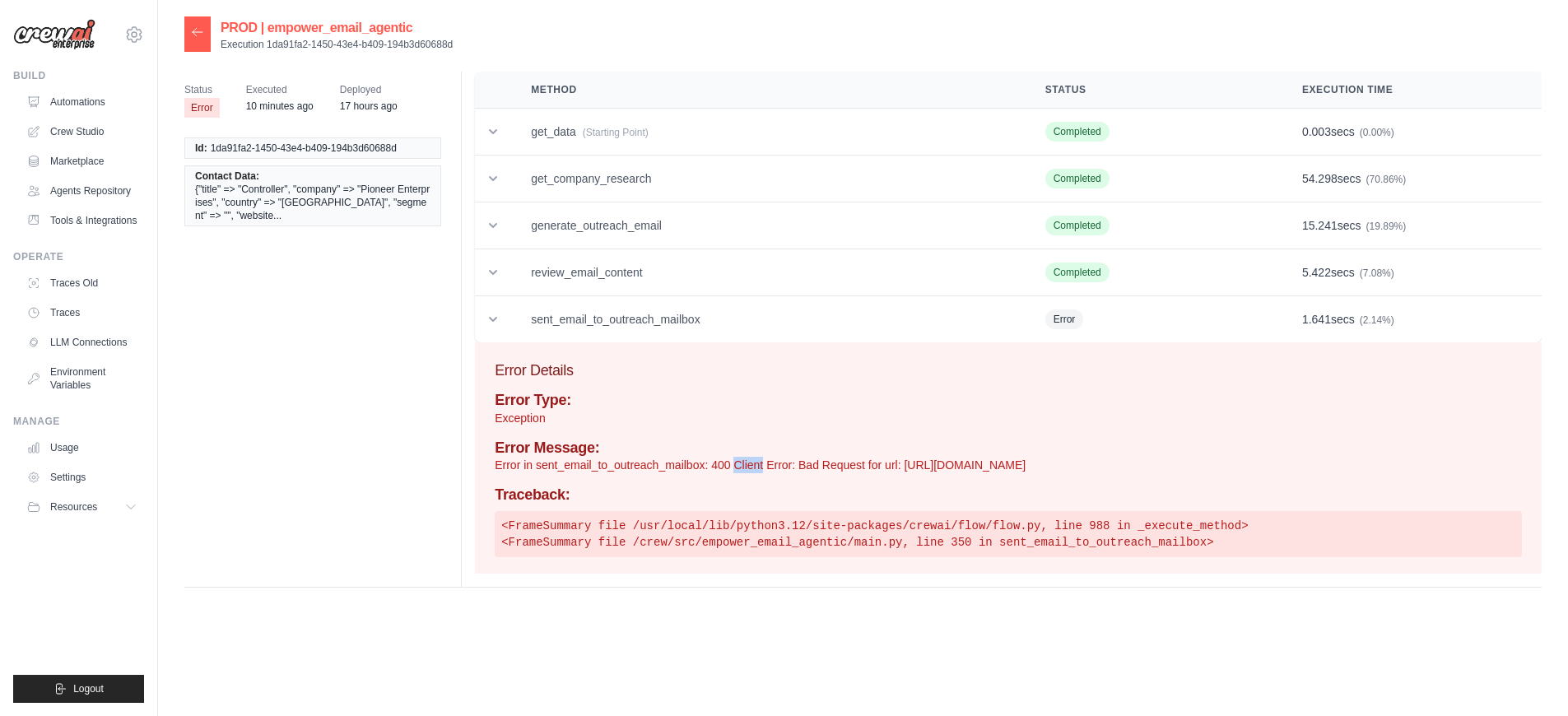
click at [756, 469] on p "Error in sent_email_to_outreach_mailbox: 400 Client Error: Bad Request for url:…" at bounding box center [1008, 465] width 1027 height 17
click at [205, 44] on div at bounding box center [197, 34] width 26 height 35
click at [204, 34] on icon at bounding box center [198, 32] width 13 height 13
click at [202, 35] on icon at bounding box center [198, 32] width 13 height 13
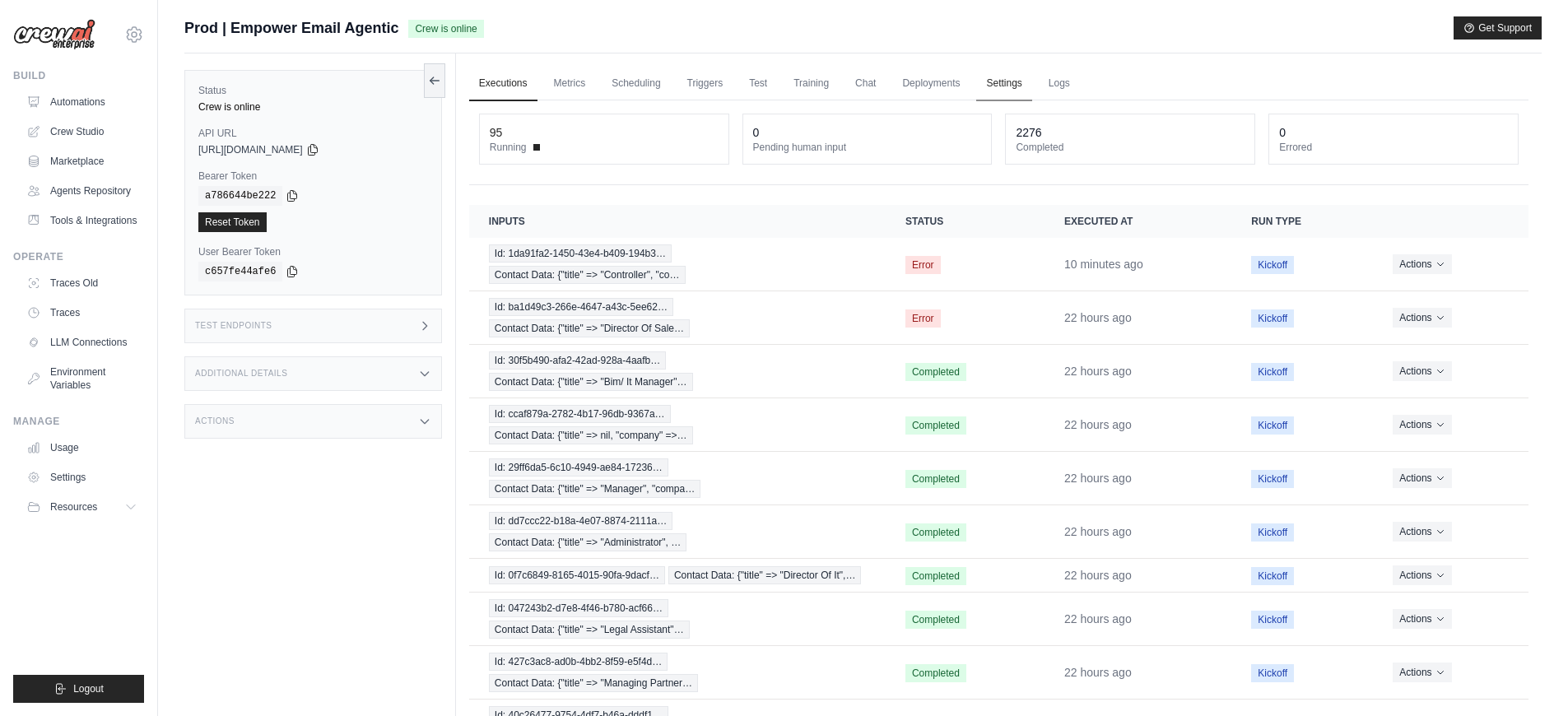
click at [1005, 95] on link "Settings" at bounding box center [1004, 84] width 55 height 34
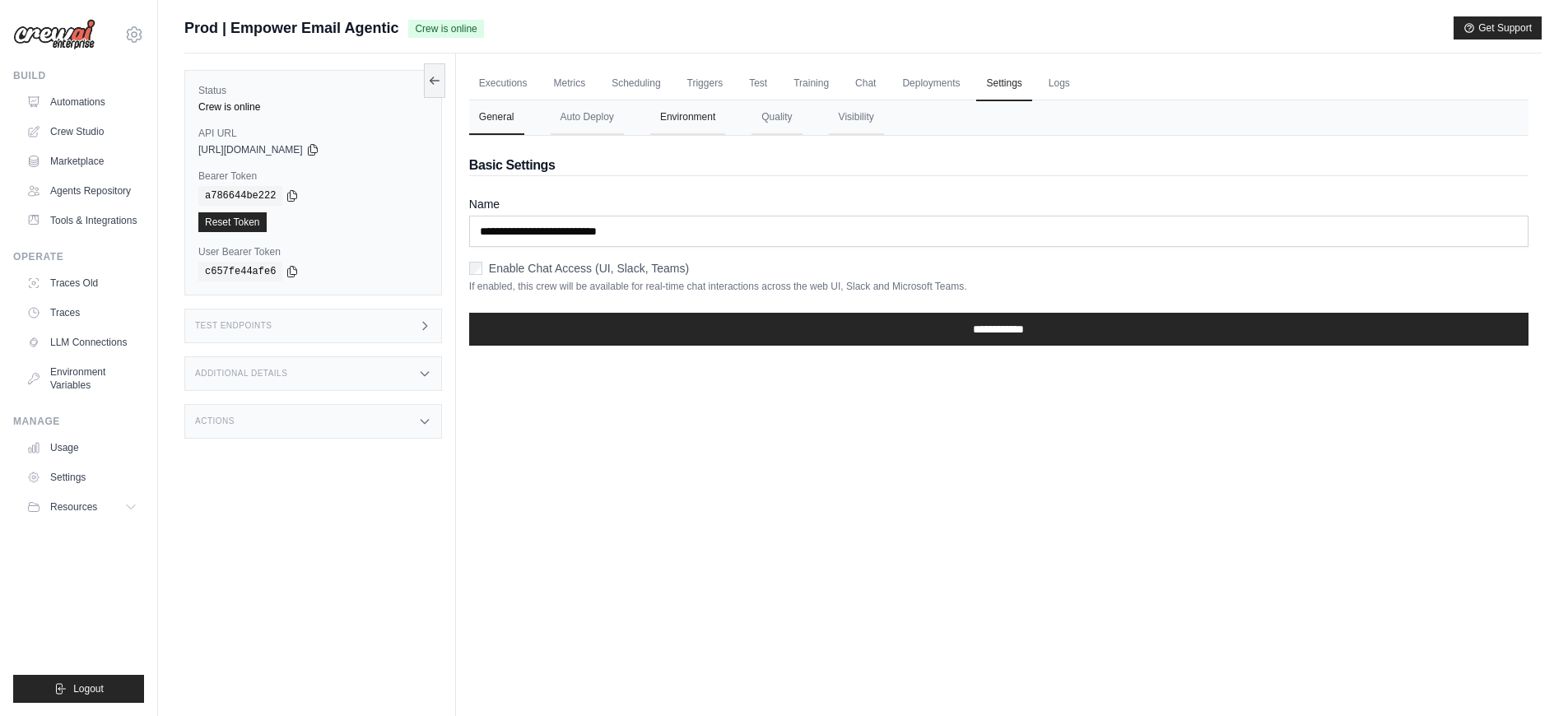
click at [681, 130] on button "Environment" at bounding box center [687, 117] width 75 height 34
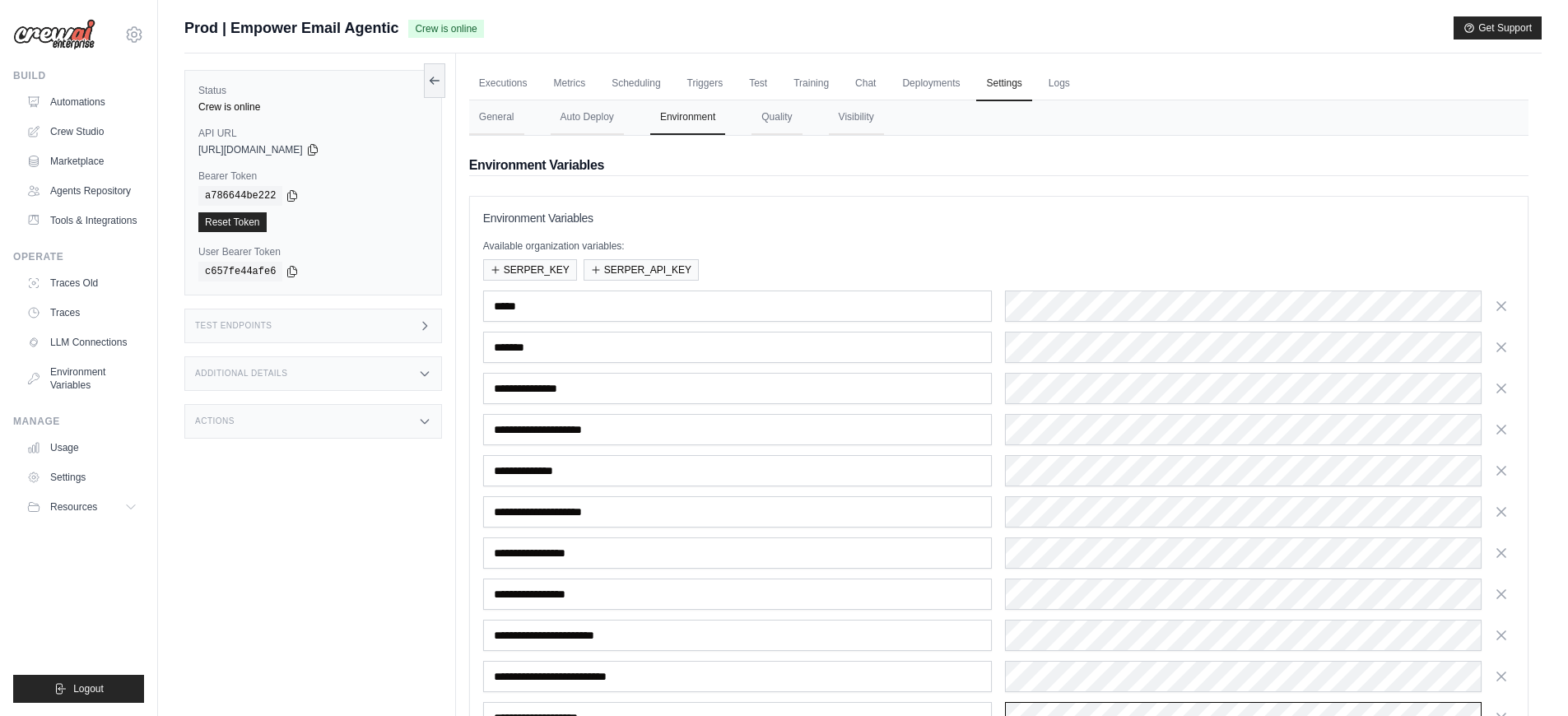
scroll to position [281, 0]
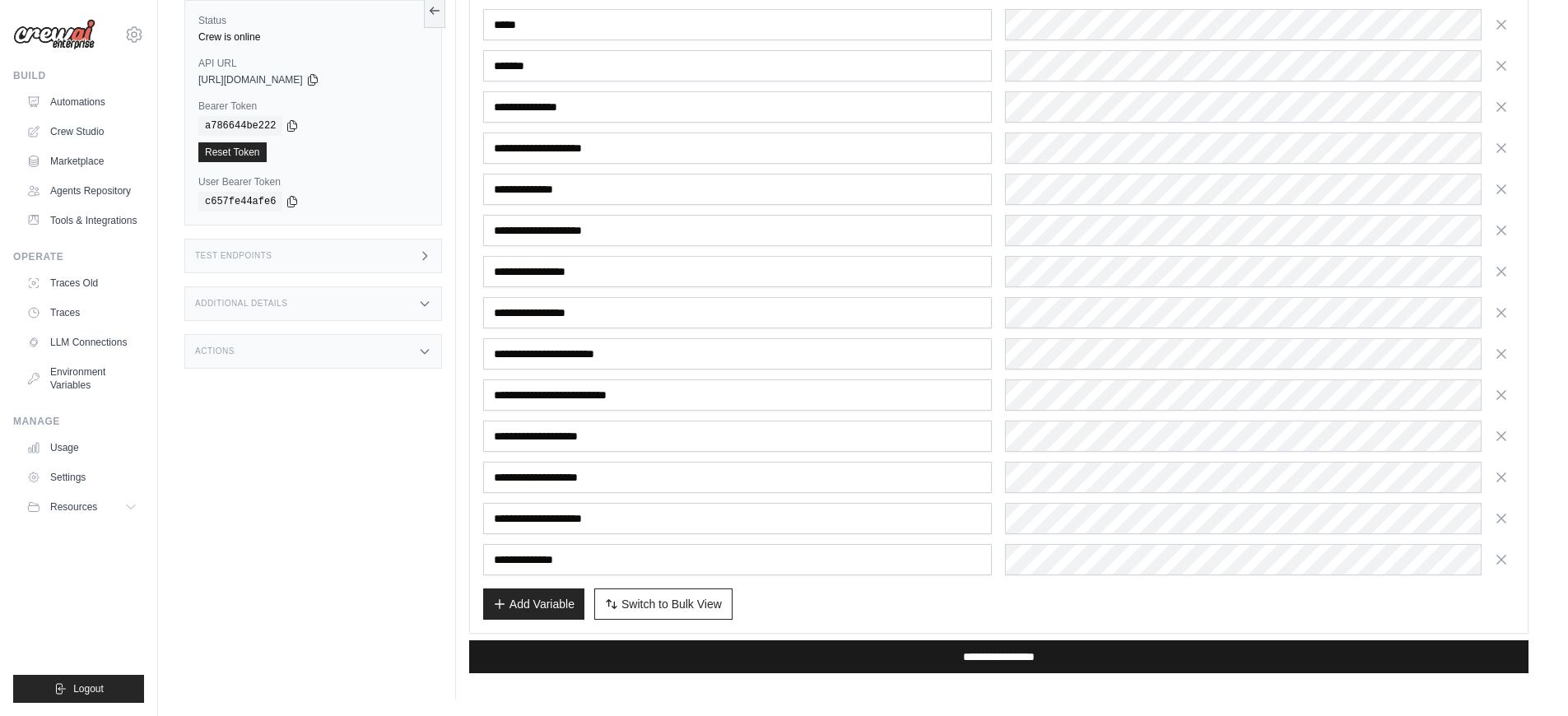
click at [919, 662] on input "**********" at bounding box center [998, 657] width 1060 height 33
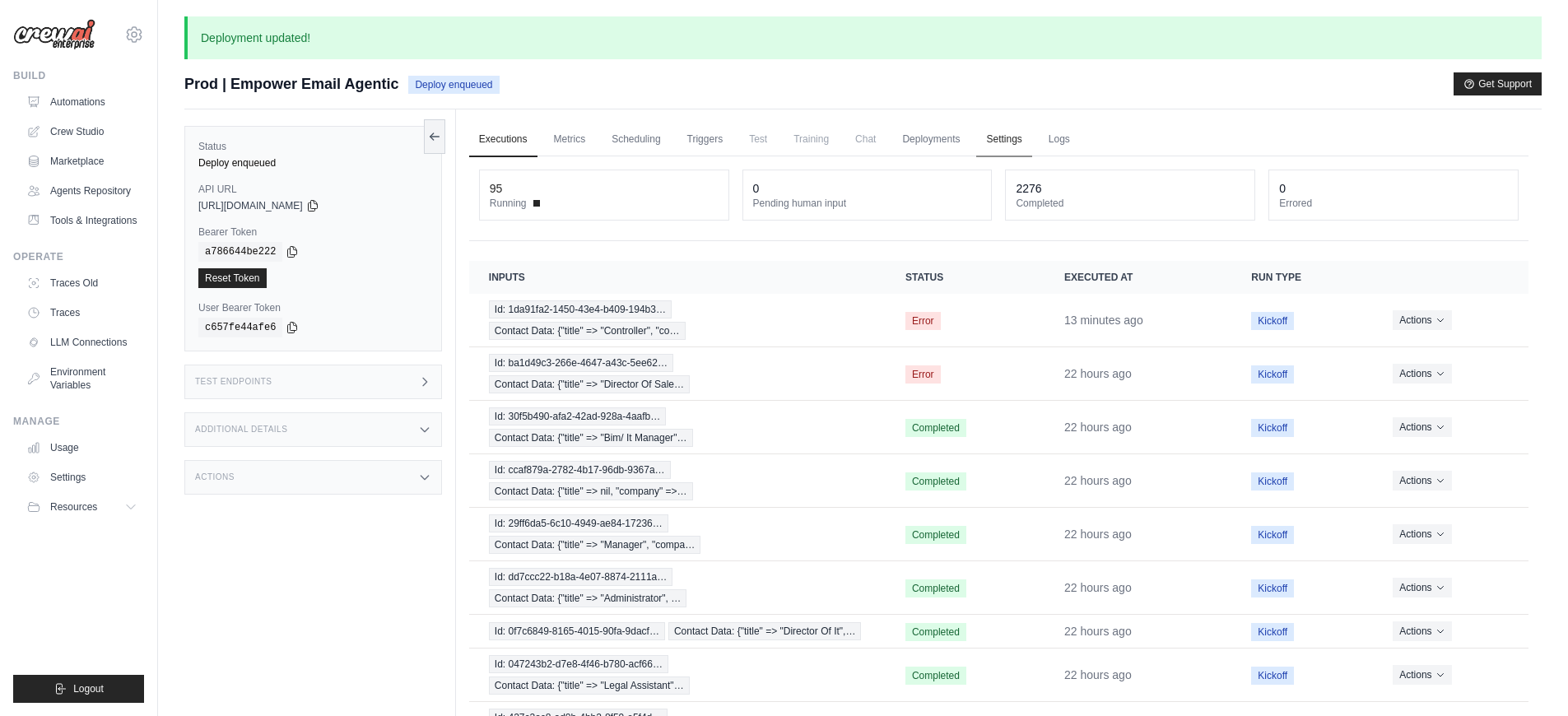
click at [983, 144] on link "Settings" at bounding box center [1004, 139] width 55 height 34
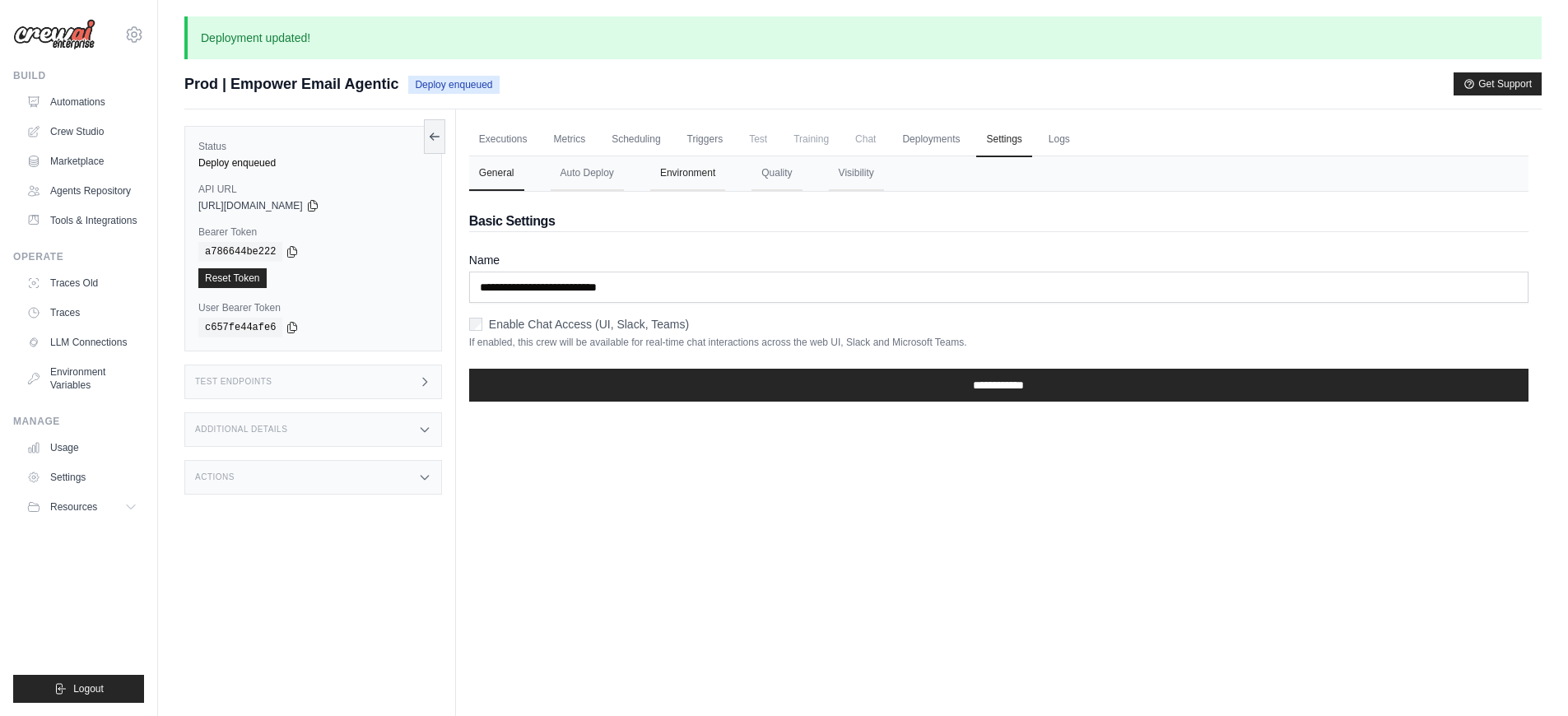
click at [682, 162] on button "Environment" at bounding box center [687, 173] width 75 height 34
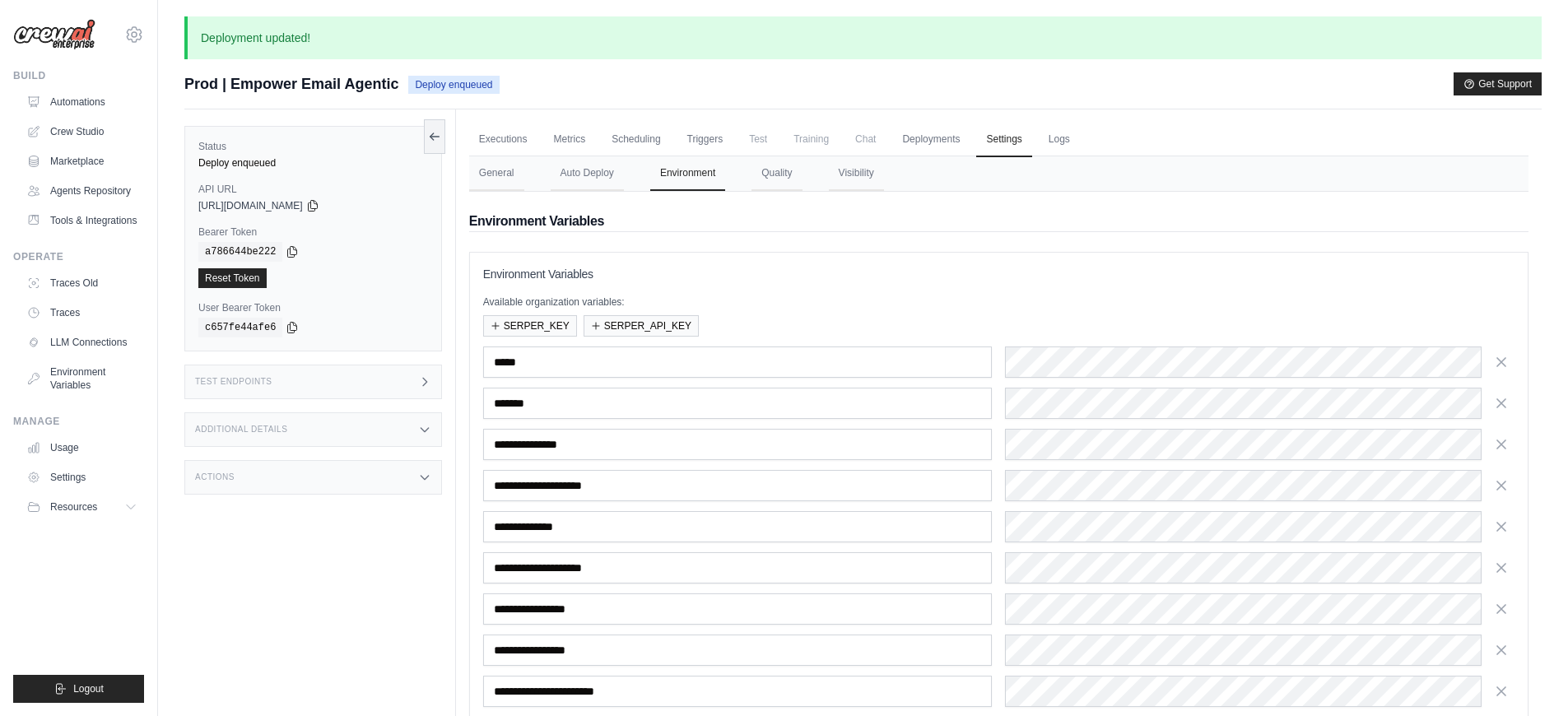
click at [435, 90] on span "Deploy enqueued" at bounding box center [453, 85] width 90 height 18
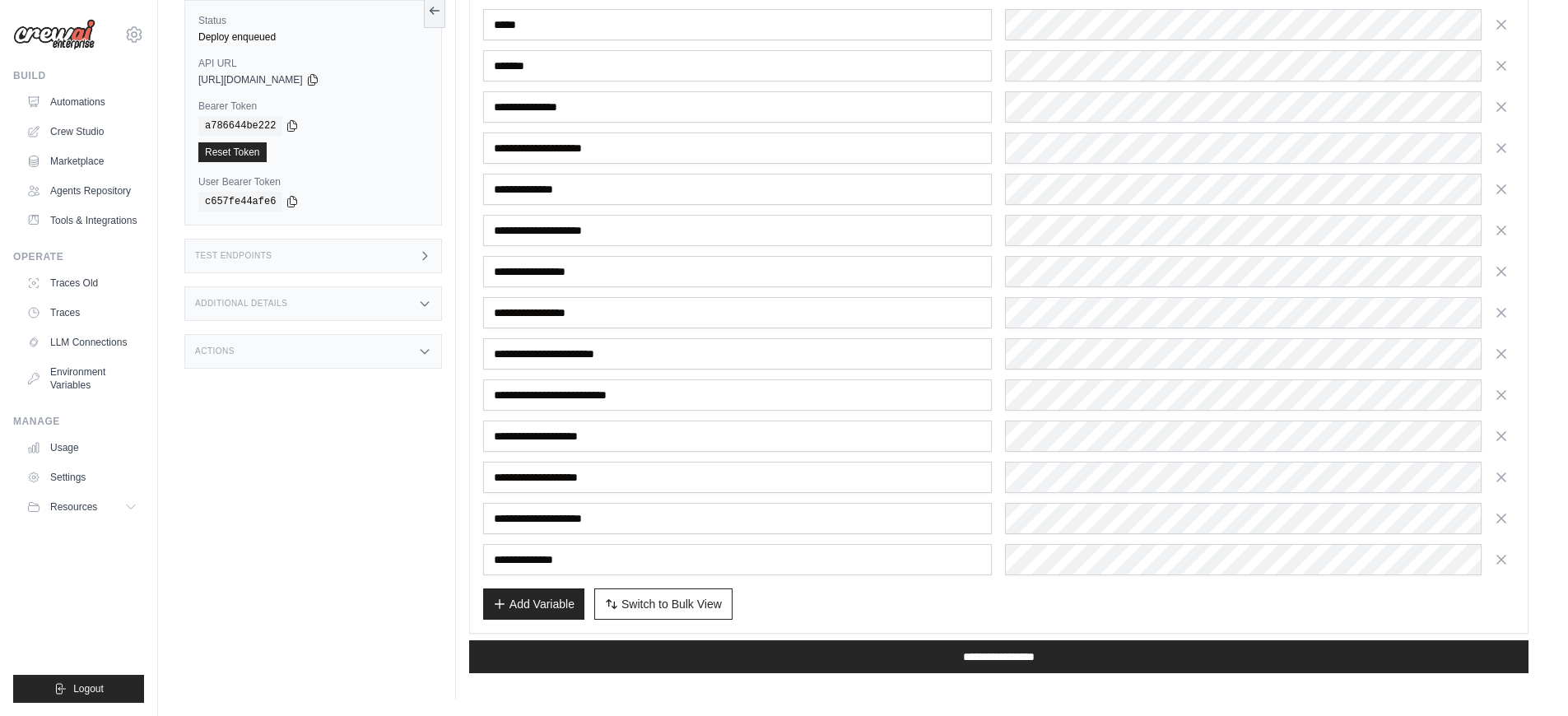
click at [268, 449] on div "Status Deploy enqueued API URL copied https://empower-email-agentic-d5f50e05-2f…" at bounding box center [320, 341] width 271 height 716
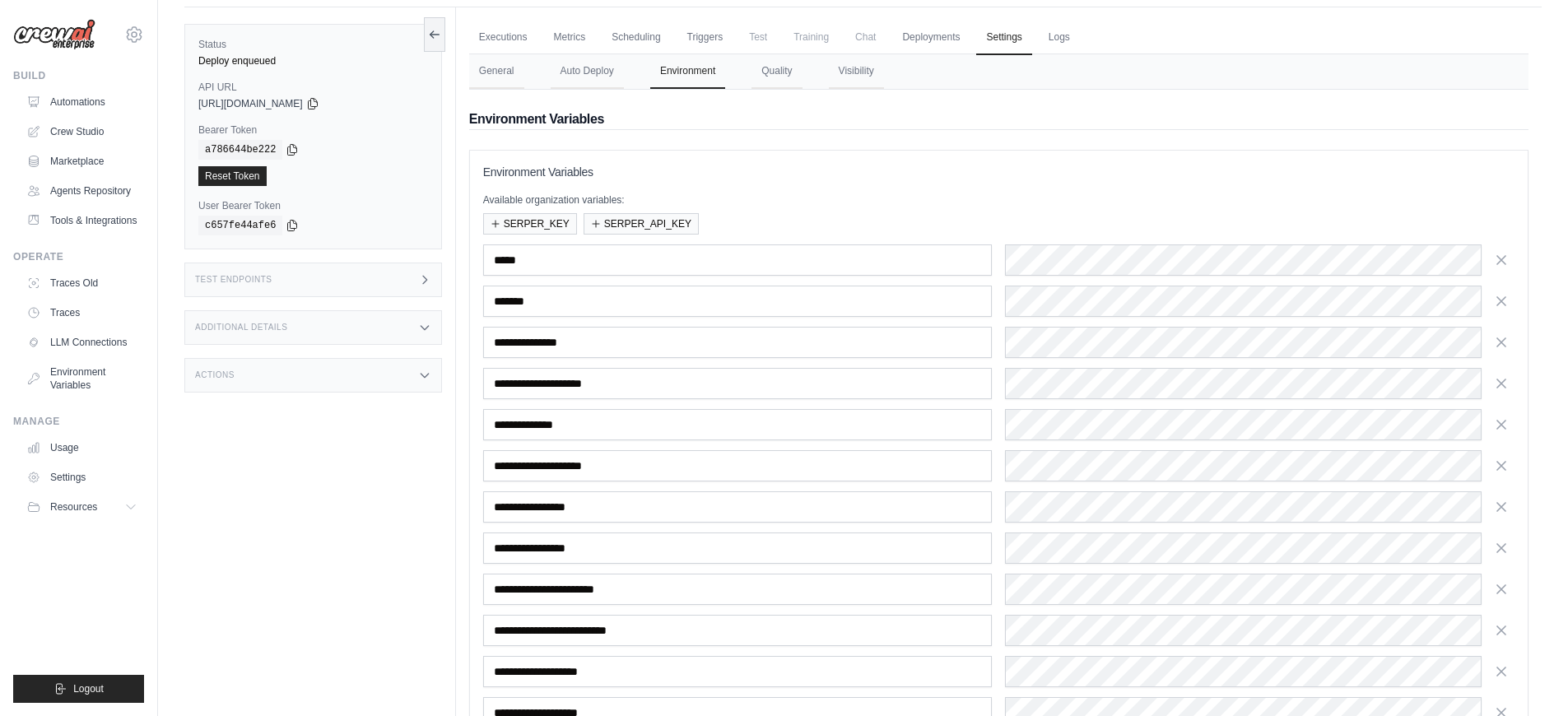
scroll to position [0, 0]
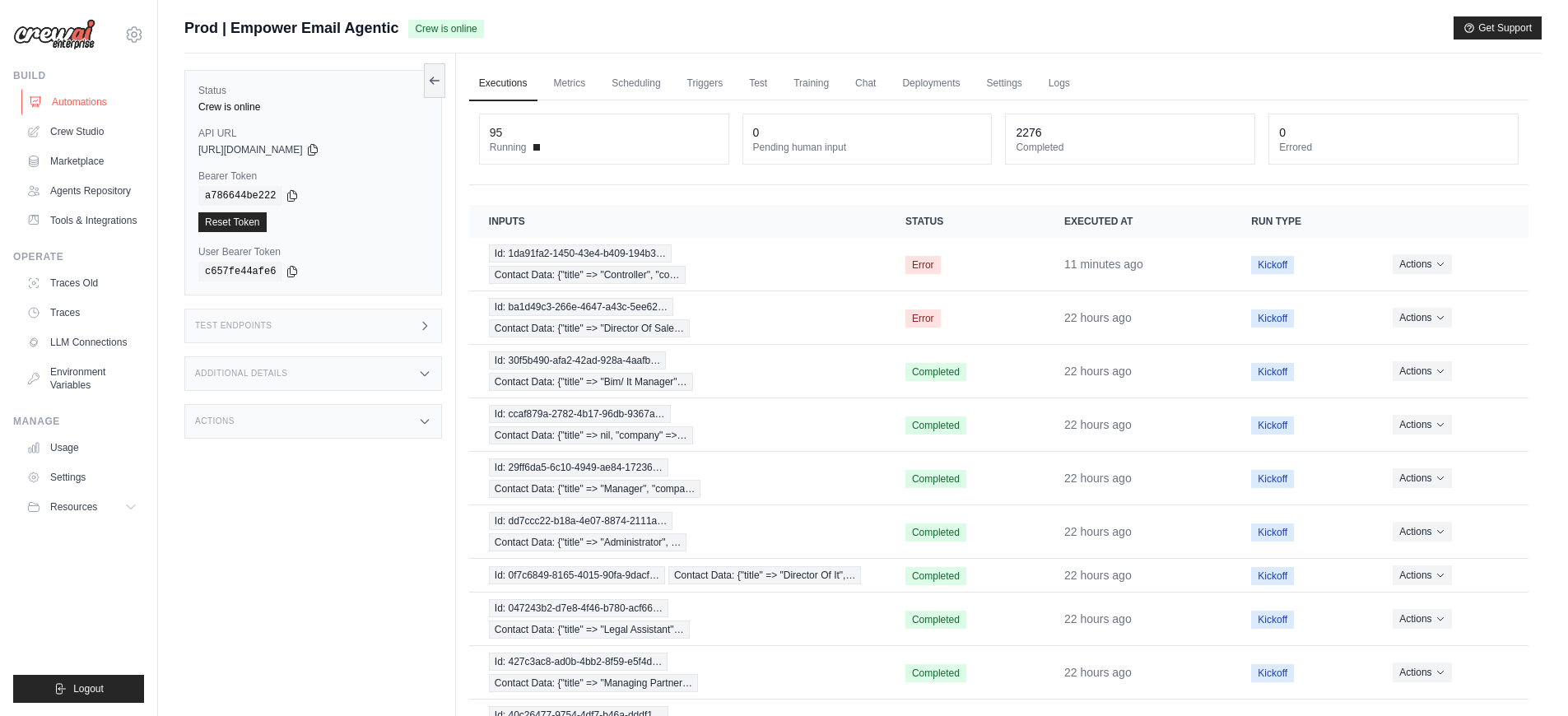
click at [94, 106] on link "Automations" at bounding box center [84, 101] width 124 height 26
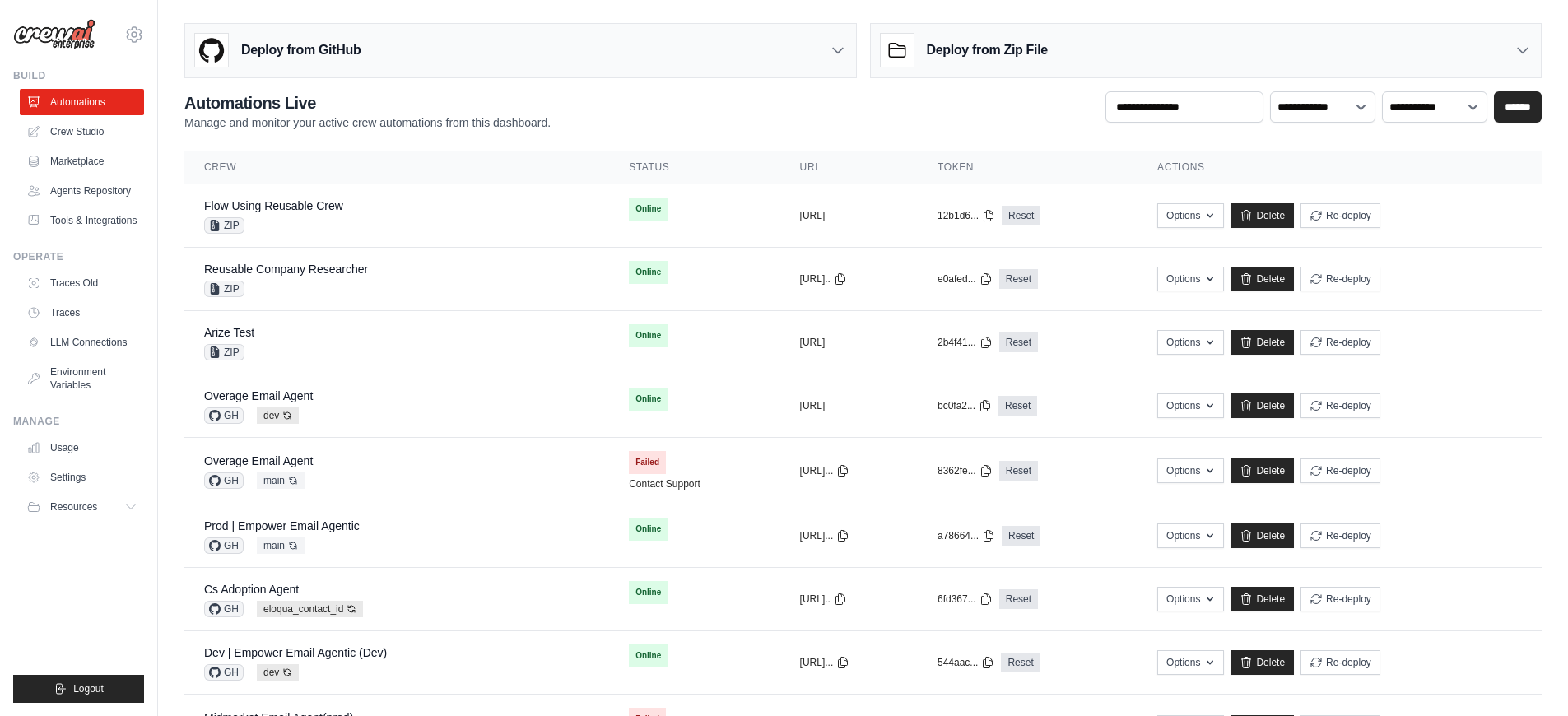
click at [94, 106] on link "Automations" at bounding box center [82, 101] width 124 height 26
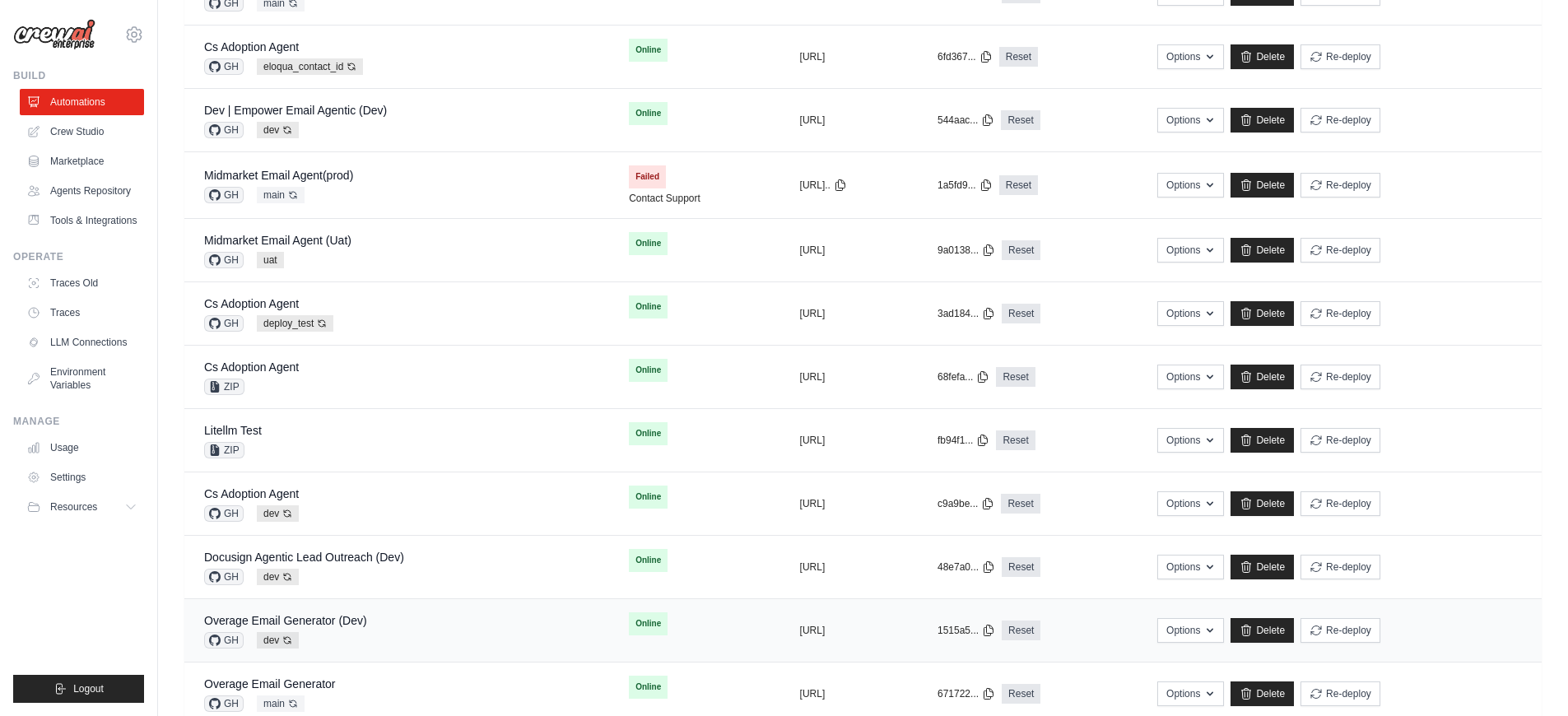
scroll to position [449, 0]
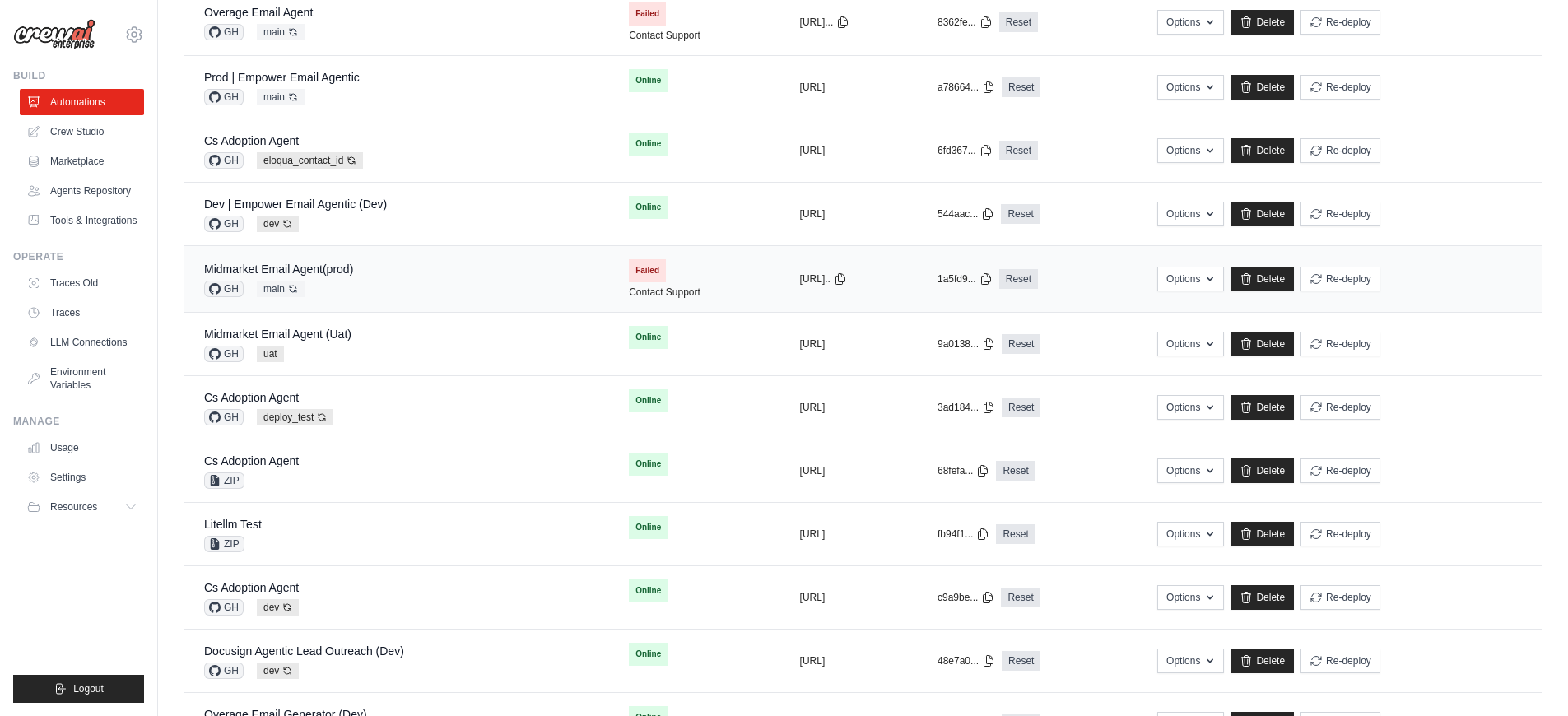
click at [374, 268] on div "Midmarket Email Agent(prod) GH main Auto-deploy enabled" at bounding box center [397, 279] width 385 height 36
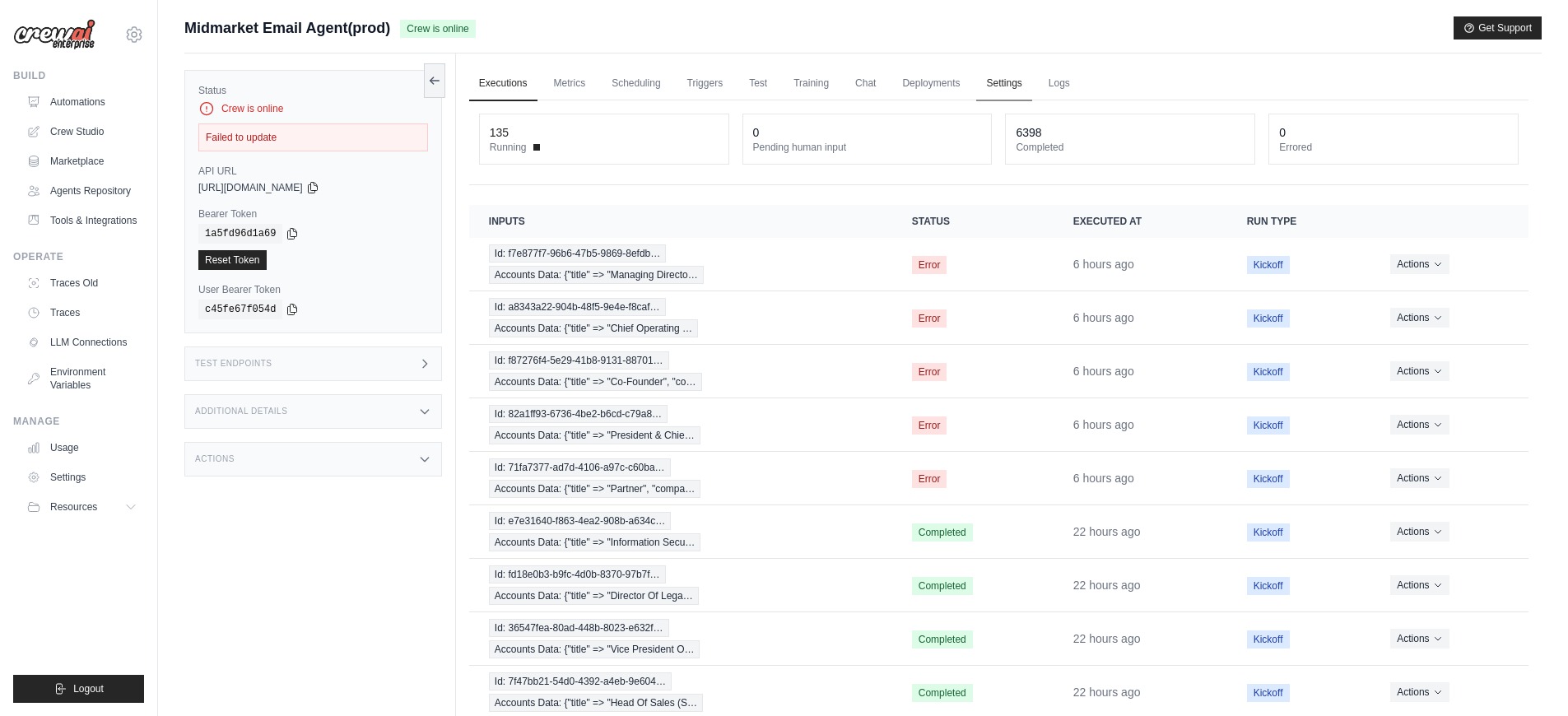
click at [1012, 83] on link "Settings" at bounding box center [1004, 84] width 55 height 34
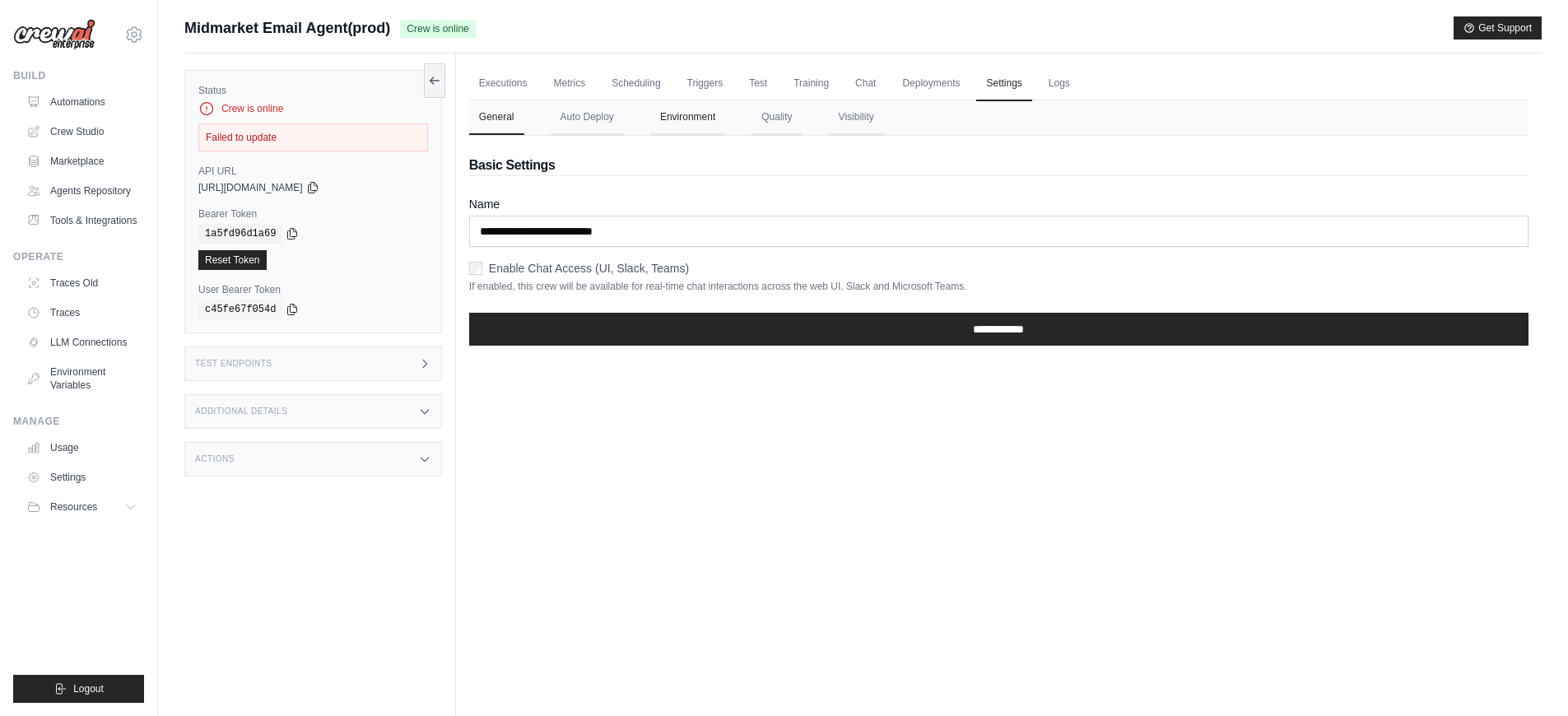
click at [683, 124] on button "Environment" at bounding box center [687, 117] width 75 height 34
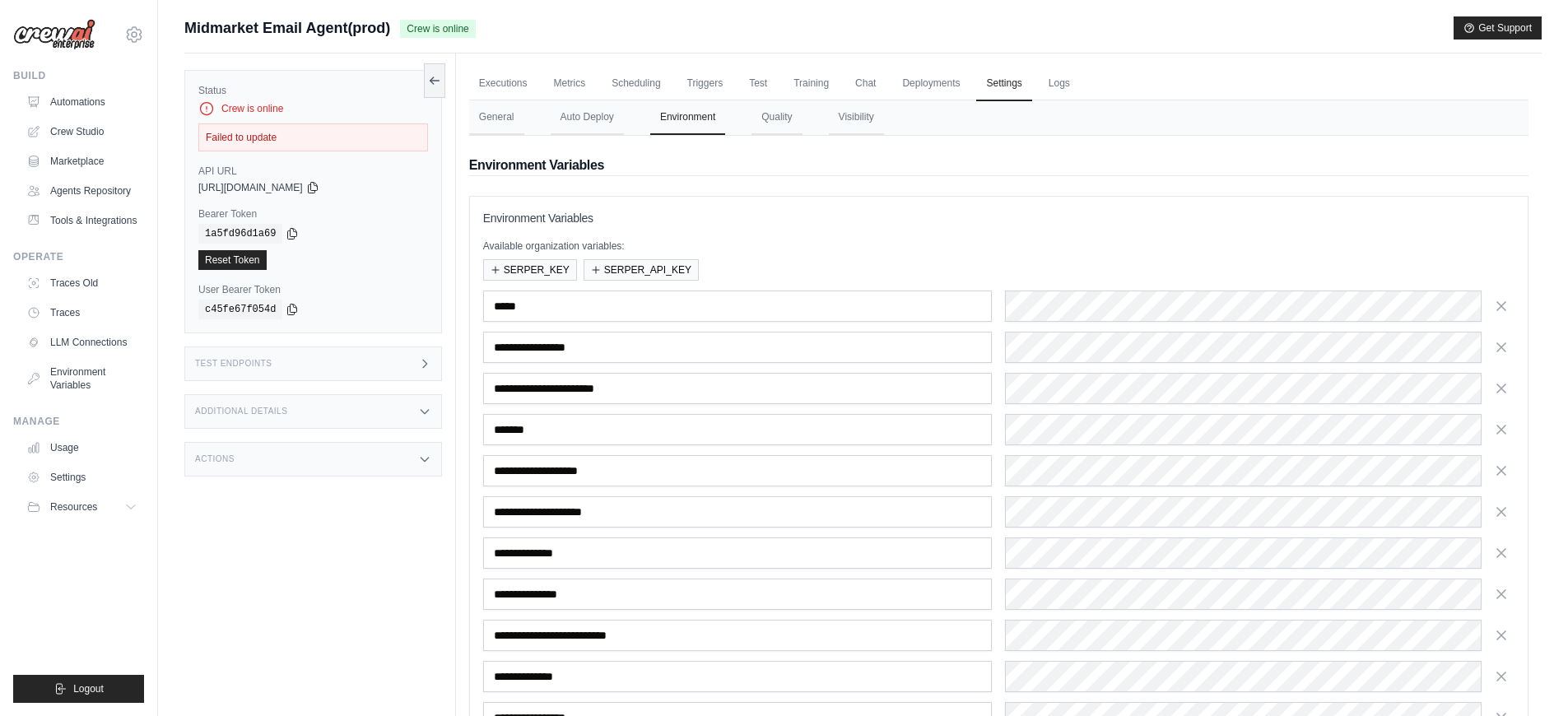
click at [353, 555] on div "Status Crew is online Failed to update API URL copied https://midmarket-email-a…" at bounding box center [320, 411] width 271 height 716
click at [240, 108] on div "Crew is online" at bounding box center [313, 109] width 230 height 17
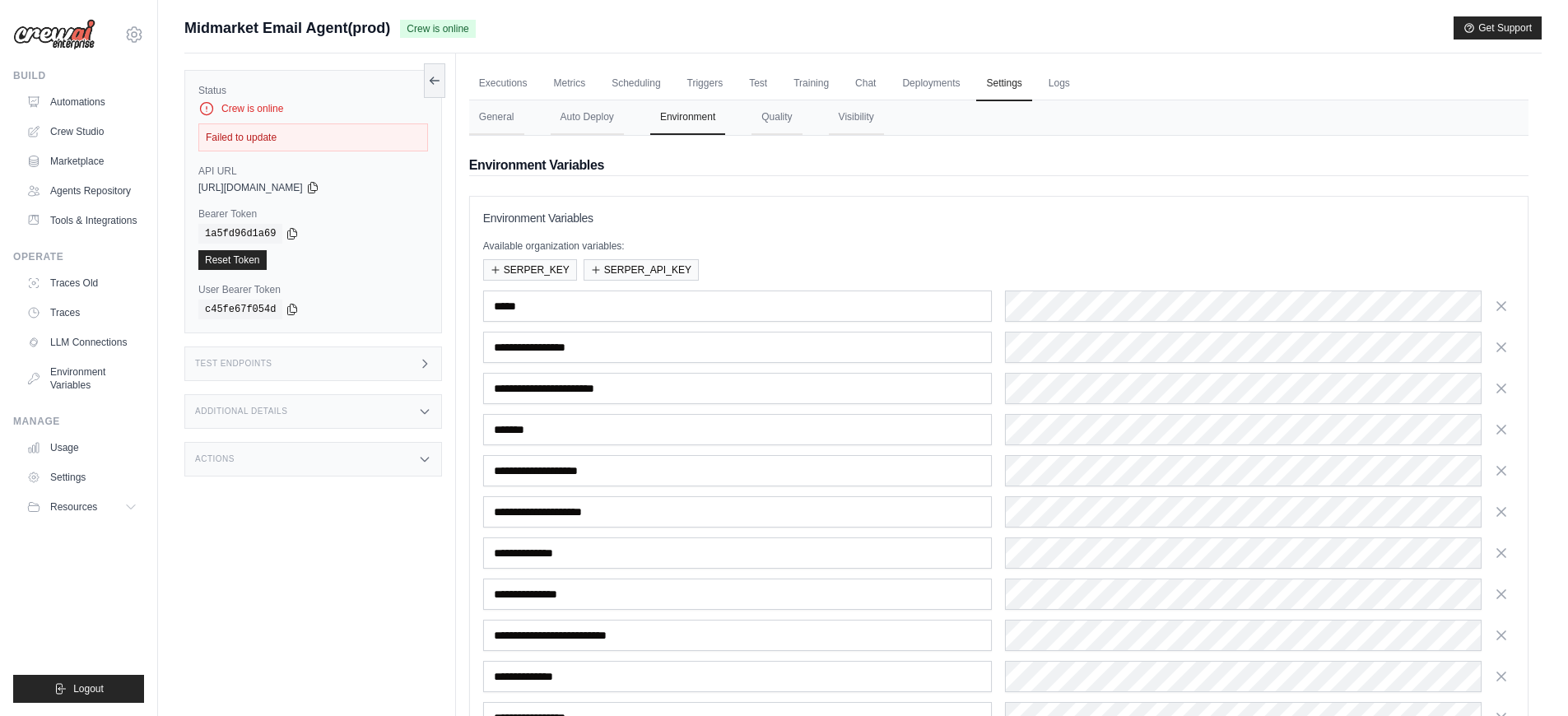
click at [243, 130] on div "Failed to update" at bounding box center [313, 137] width 230 height 28
click at [243, 134] on div "Failed to update" at bounding box center [313, 137] width 230 height 28
